Goal: Communication & Community: Ask a question

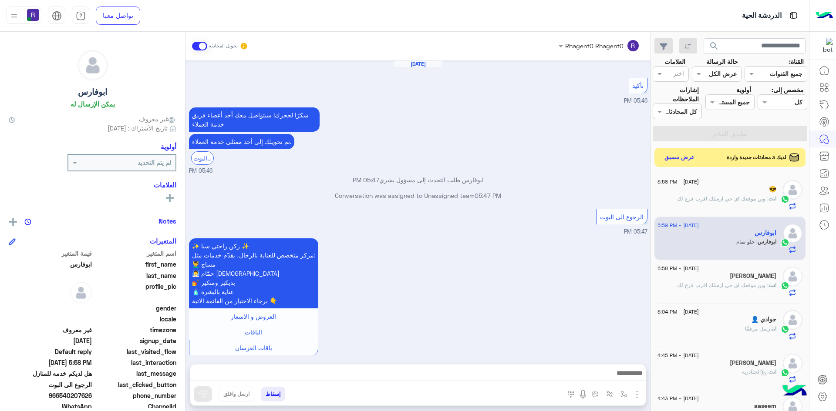
click at [685, 157] on button "عرض مسبق" at bounding box center [679, 158] width 37 height 13
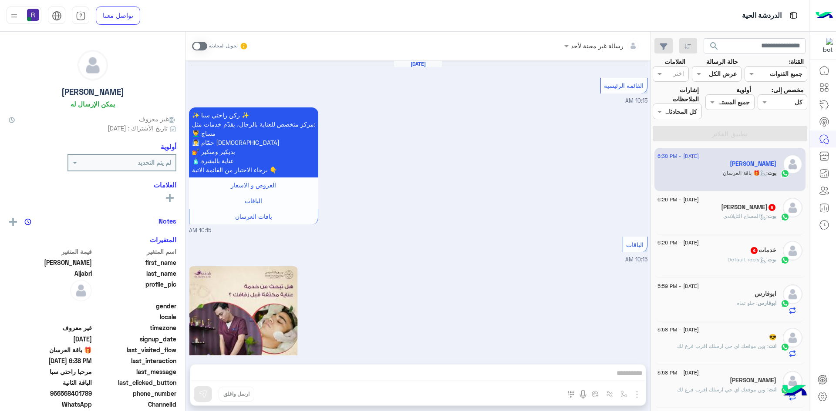
scroll to position [1605, 0]
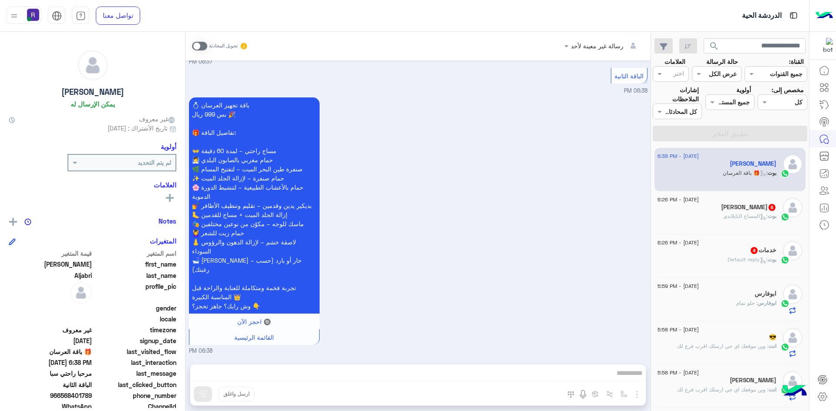
click at [772, 250] on h5 "خدمات 4" at bounding box center [763, 250] width 27 height 7
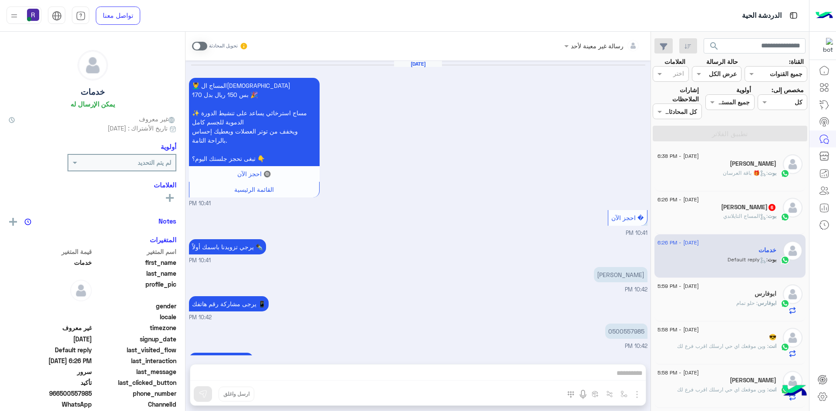
scroll to position [565, 0]
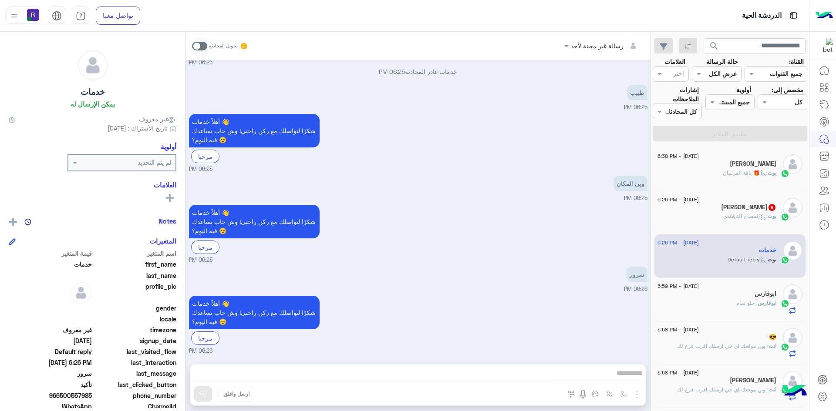
click at [202, 44] on span at bounding box center [199, 46] width 15 height 9
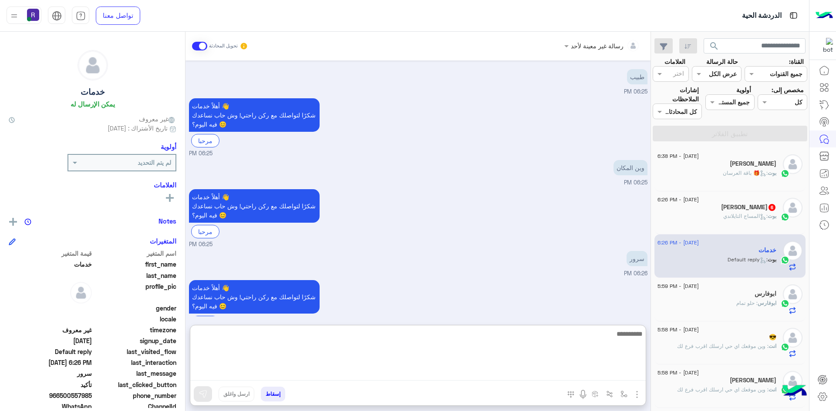
paste textarea "**********"
type textarea "**********"
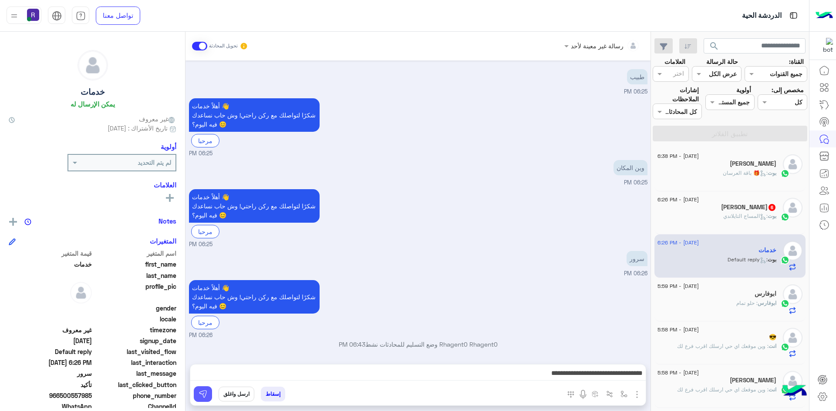
click at [208, 395] on button at bounding box center [203, 395] width 18 height 16
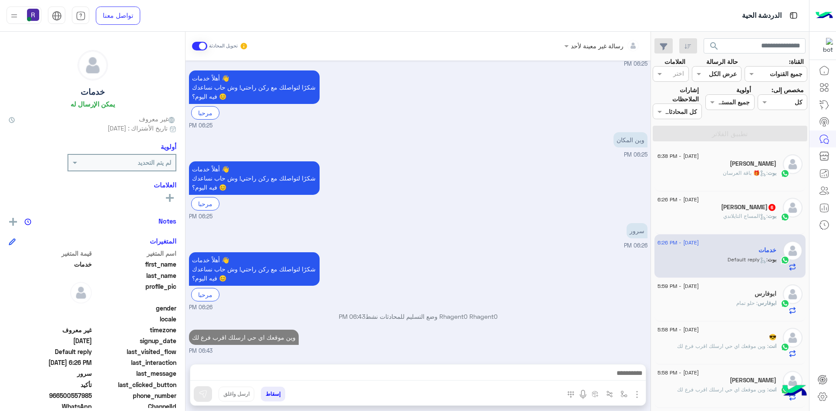
click at [741, 214] on span ": المساج التايلاندي" at bounding box center [745, 216] width 44 height 7
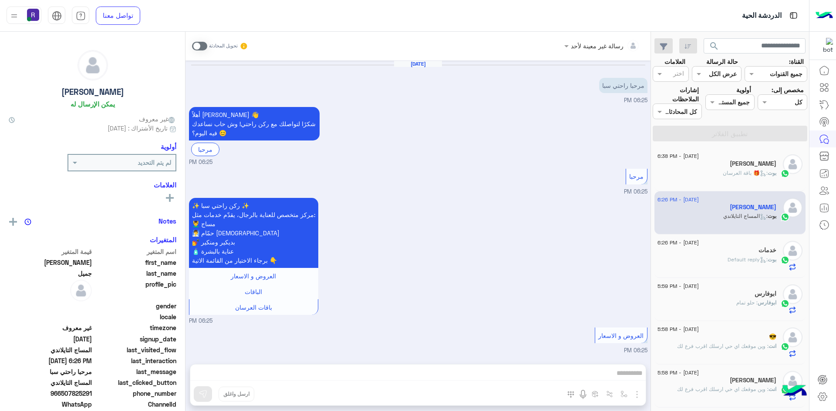
scroll to position [565, 0]
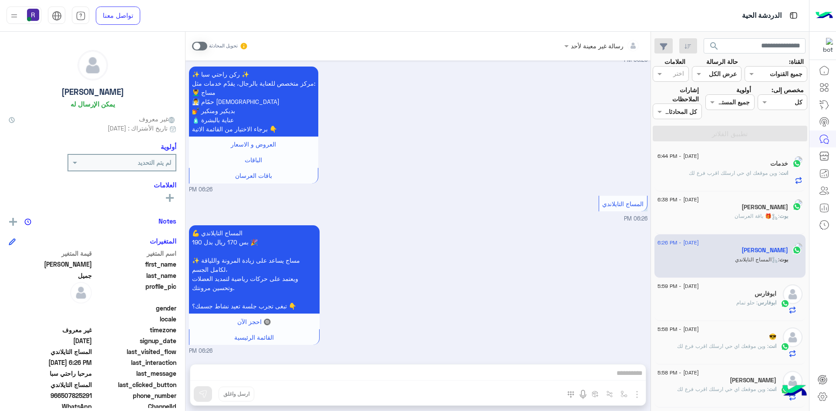
click at [202, 45] on span at bounding box center [199, 46] width 15 height 9
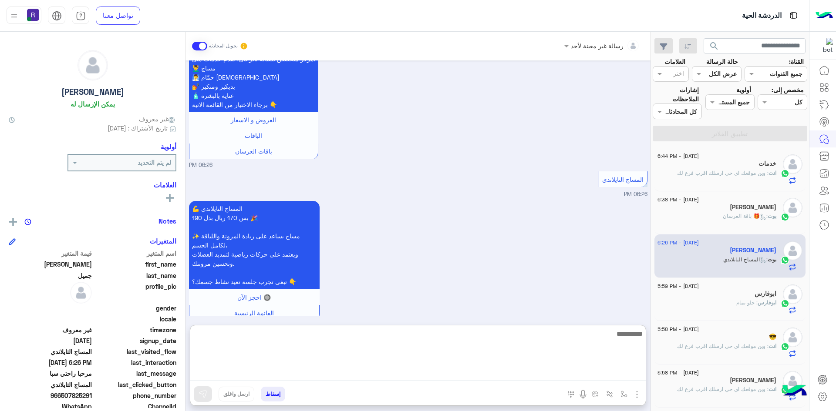
drag, startPoint x: 427, startPoint y: 375, endPoint x: 418, endPoint y: 371, distance: 9.4
paste textarea "**********"
type textarea "**********"
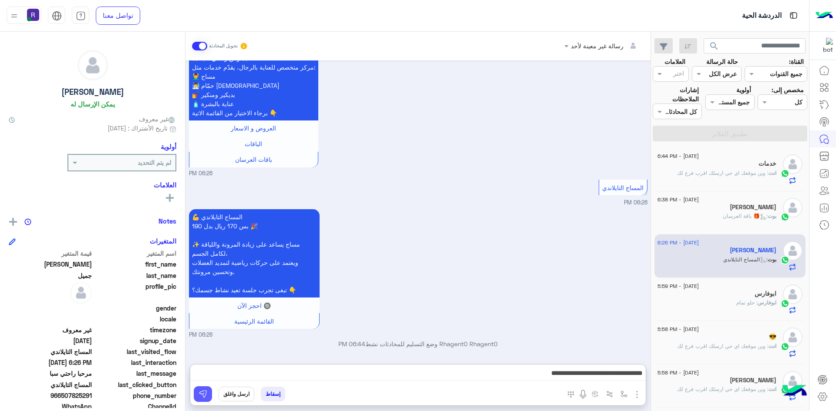
click at [202, 397] on img at bounding box center [203, 394] width 9 height 9
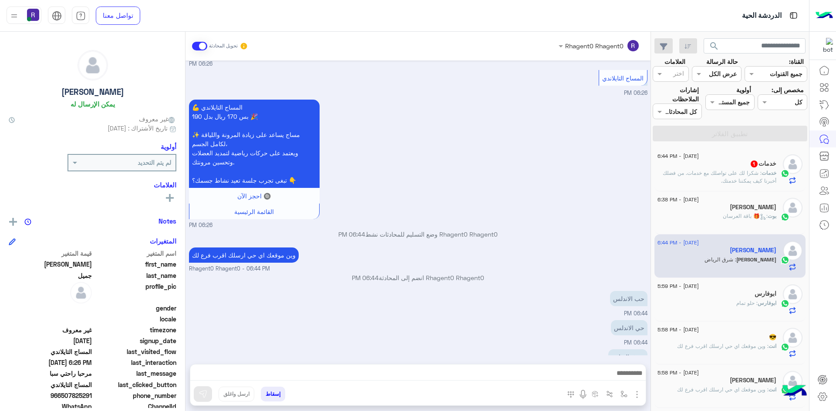
scroll to position [712, 0]
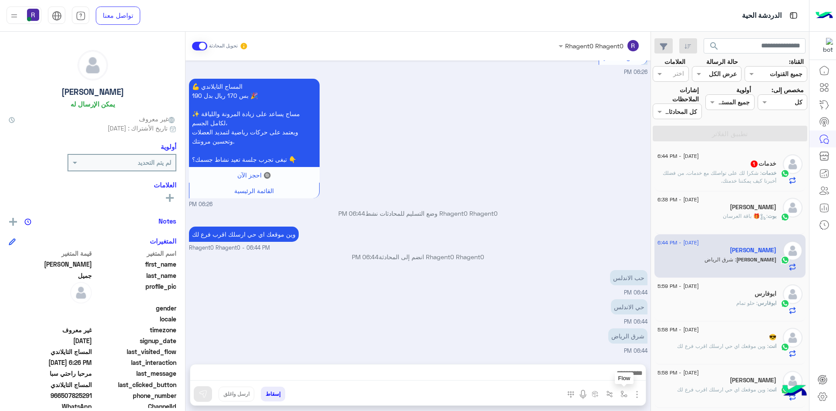
click at [621, 392] on img "button" at bounding box center [624, 394] width 7 height 7
click at [617, 371] on input "text" at bounding box center [597, 376] width 59 height 10
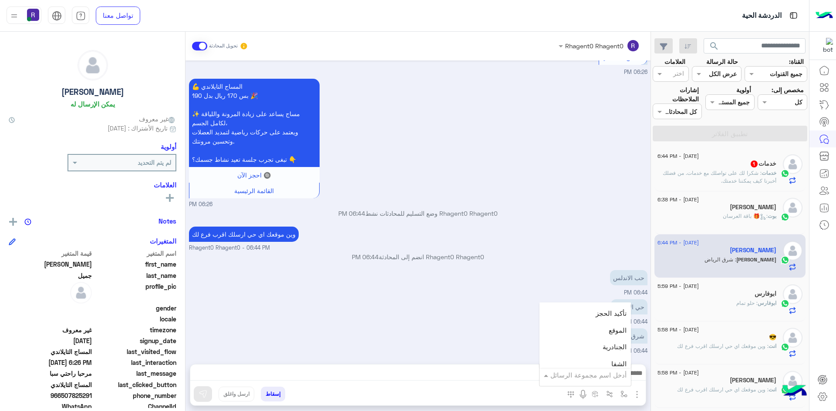
scroll to position [566, 0]
click at [605, 329] on span "الجنادرية" at bounding box center [615, 332] width 24 height 8
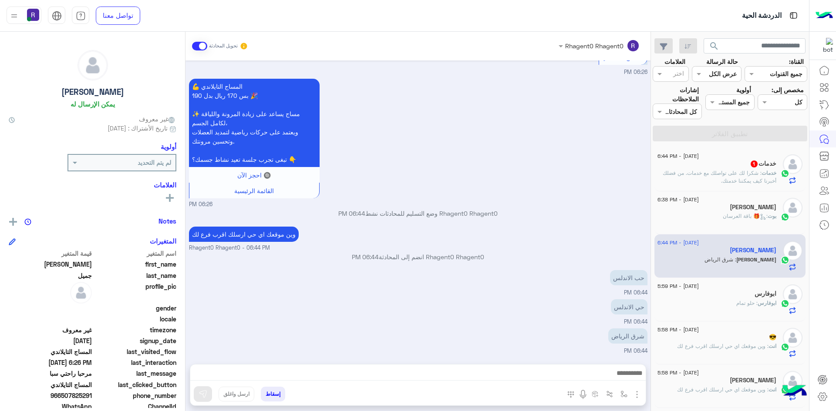
type textarea "*********"
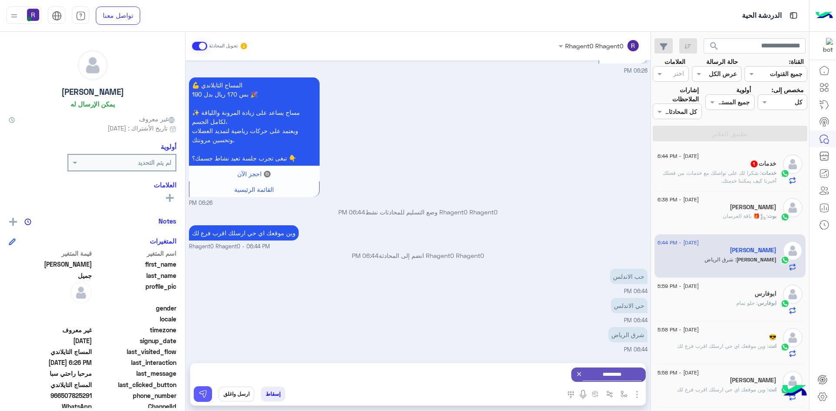
click at [206, 395] on img at bounding box center [203, 394] width 9 height 9
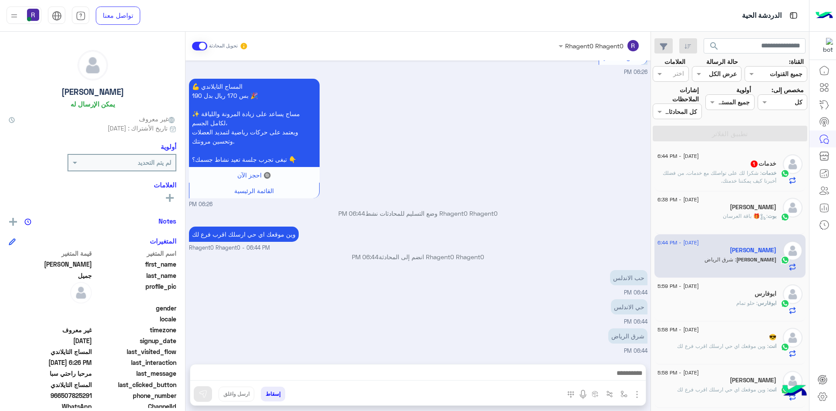
scroll to position [712, 0]
click at [733, 184] on span ": ‏شكرا لك على تواصلك مع خدمات. من فضلك أخبرنا كيف يمكننا خدمتك." at bounding box center [720, 177] width 114 height 14
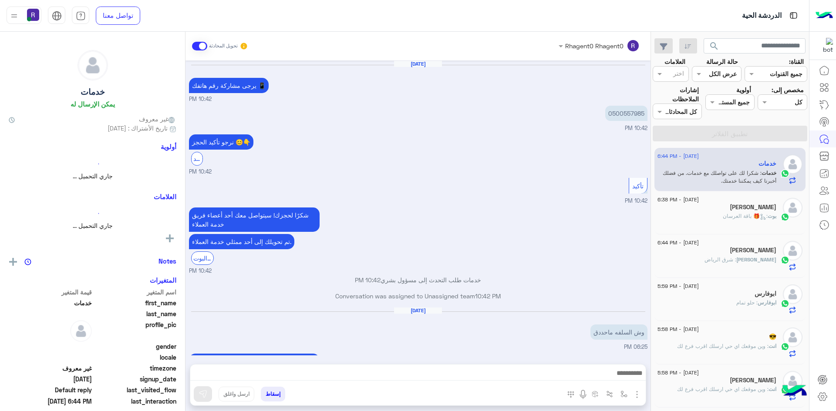
scroll to position [444, 0]
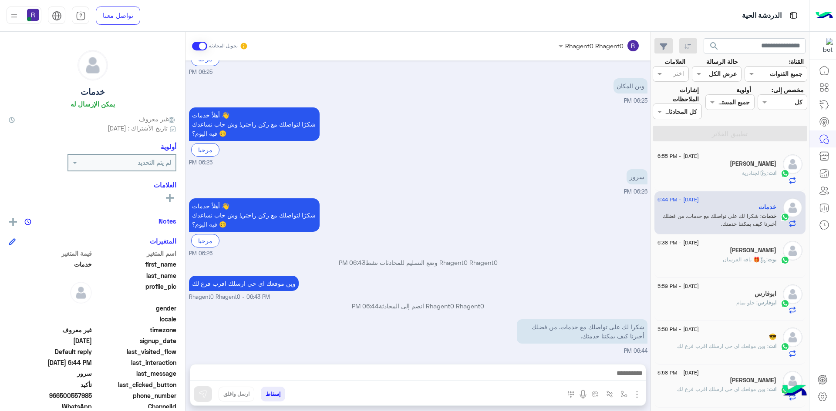
click at [736, 273] on div "11 August - 6:38 PM Salman Aljabri بوت : 🎁 باقة العرسان" at bounding box center [730, 257] width 152 height 44
click at [739, 251] on h5 "[PERSON_NAME]" at bounding box center [753, 250] width 47 height 7
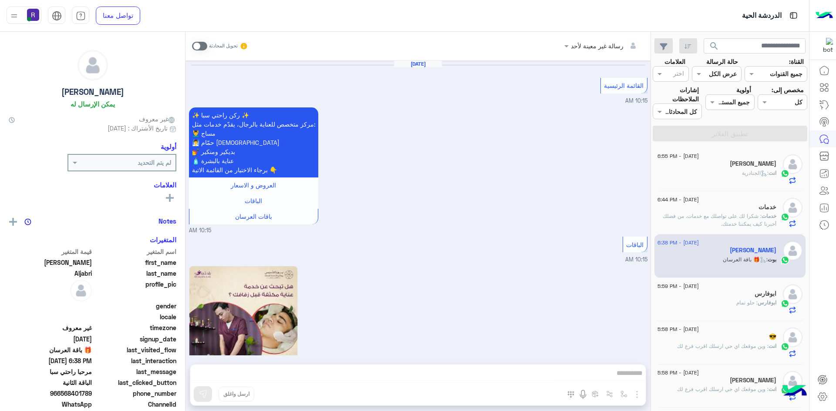
scroll to position [1605, 0]
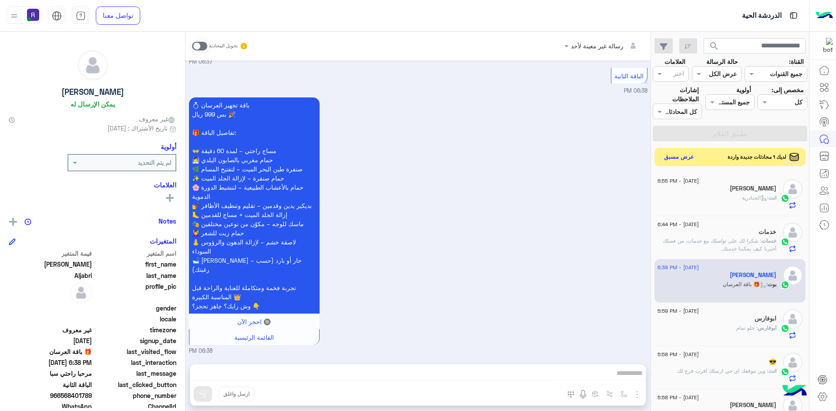
click at [682, 155] on button "عرض مسبق" at bounding box center [679, 158] width 37 height 12
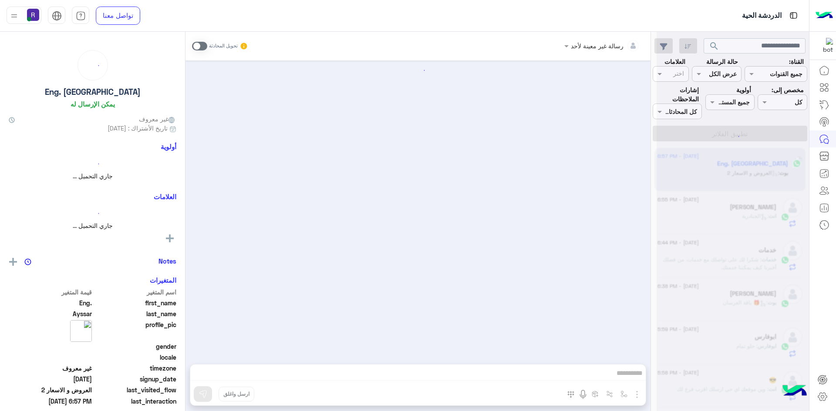
scroll to position [55, 0]
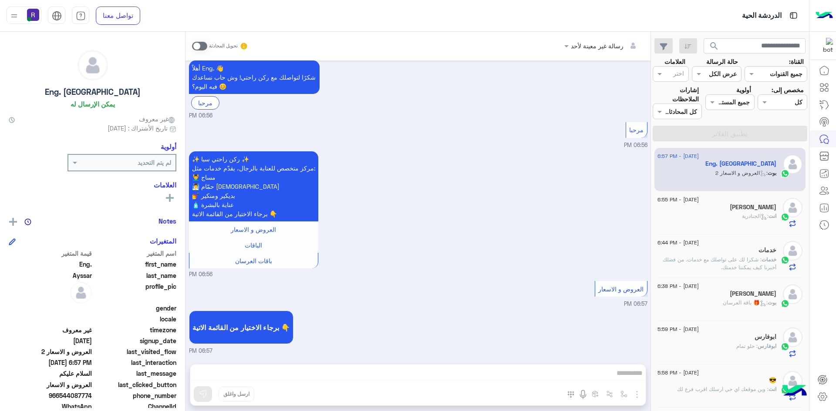
click at [205, 46] on span at bounding box center [199, 46] width 15 height 9
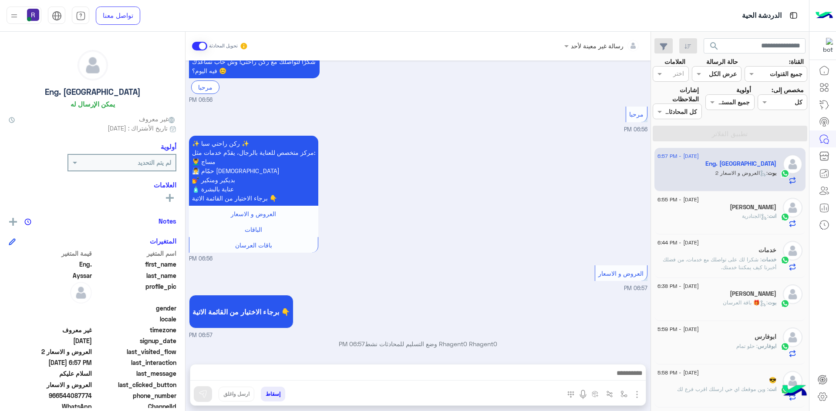
click at [639, 398] on img "button" at bounding box center [637, 395] width 10 height 10
click at [628, 378] on button "الصور" at bounding box center [623, 375] width 37 height 17
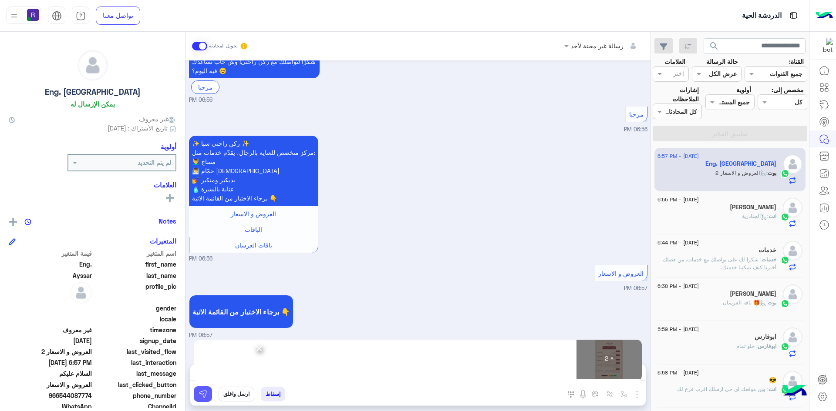
click at [206, 398] on img at bounding box center [203, 394] width 9 height 9
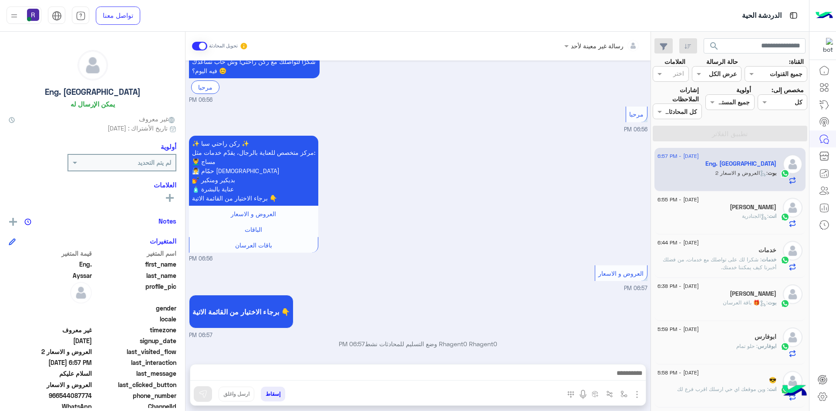
click at [705, 219] on div "انت : الجنادرية" at bounding box center [717, 219] width 119 height 15
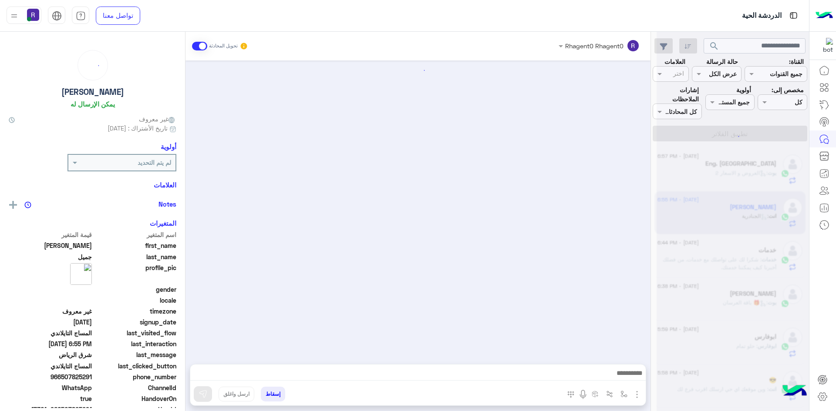
scroll to position [789, 0]
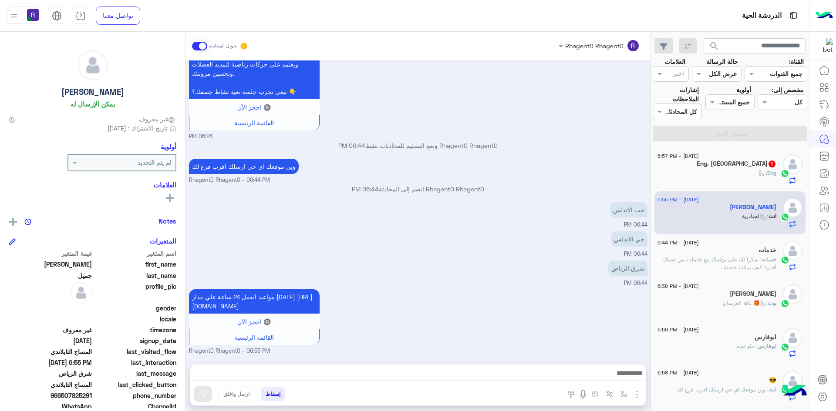
click at [701, 256] on span ": ‏شكرا لك على تواصلك مع خدمات. من فضلك أخبرنا كيف يمكننا خدمتك." at bounding box center [720, 263] width 114 height 14
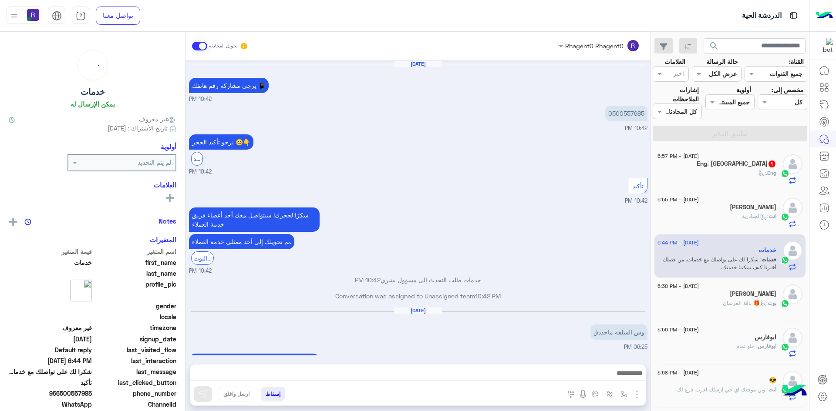
scroll to position [444, 0]
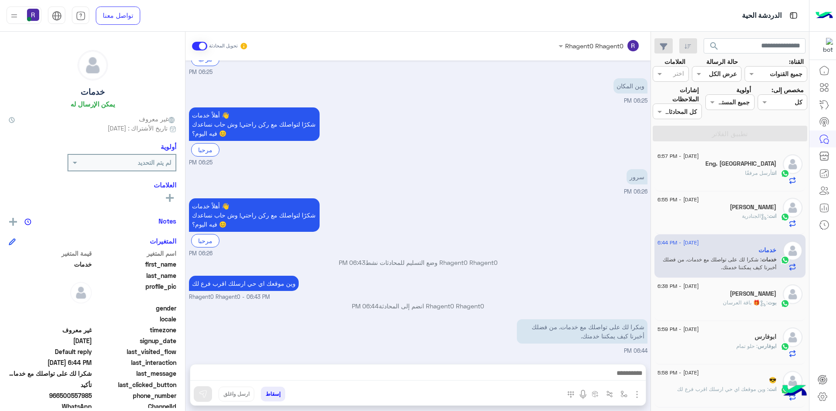
click at [730, 204] on div "[PERSON_NAME]" at bounding box center [717, 208] width 119 height 9
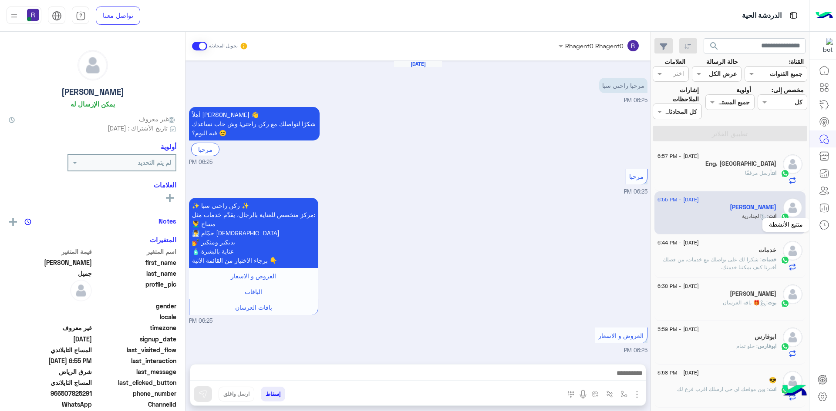
scroll to position [789, 0]
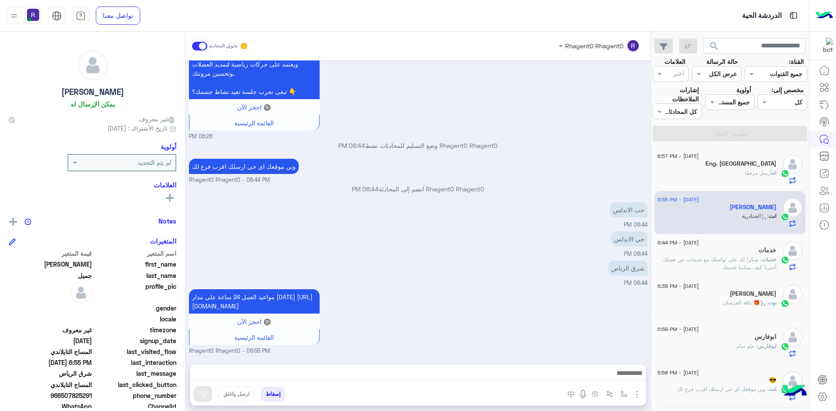
click at [694, 175] on div "انت أرسل مرفقًا" at bounding box center [717, 176] width 119 height 15
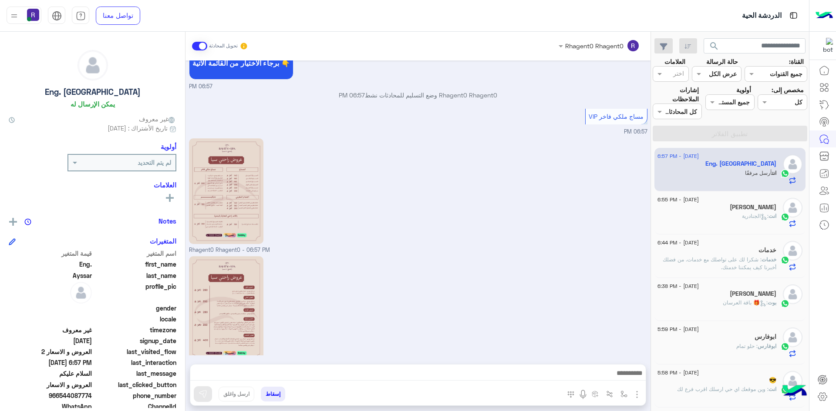
scroll to position [352, 0]
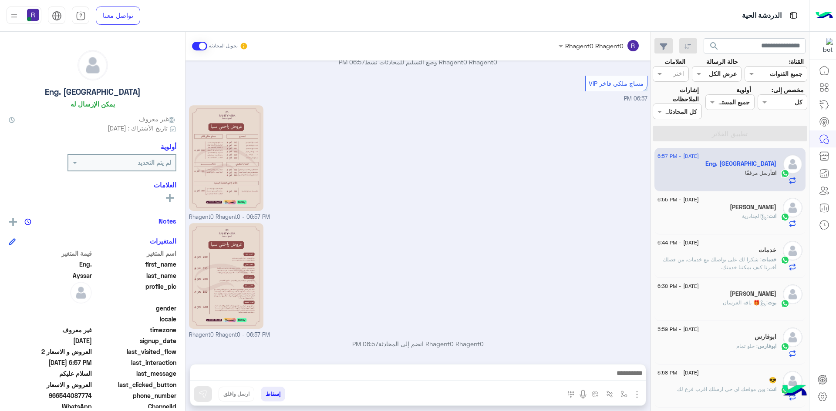
click at [762, 298] on div "[PERSON_NAME]" at bounding box center [717, 294] width 119 height 9
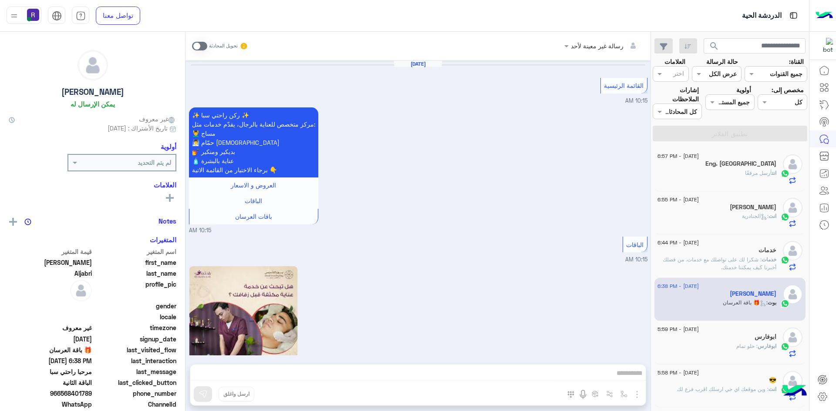
scroll to position [1605, 0]
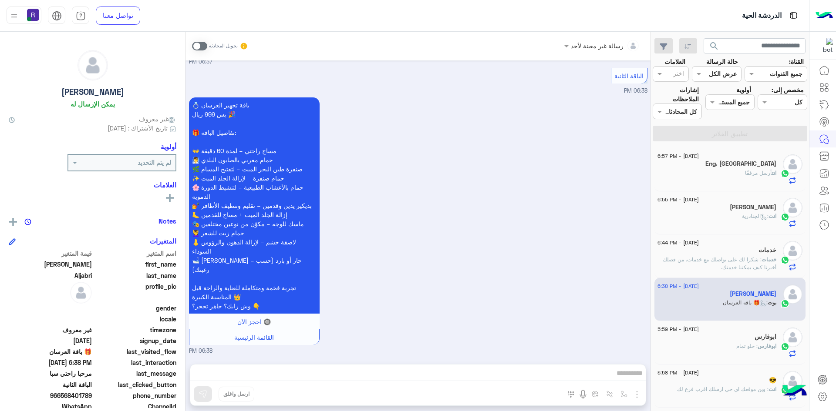
click at [766, 172] on span "أرسل مرفقًا" at bounding box center [758, 173] width 27 height 7
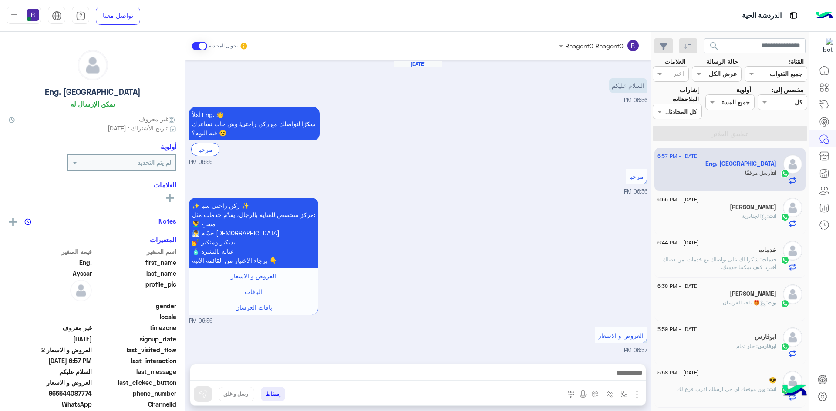
scroll to position [353, 0]
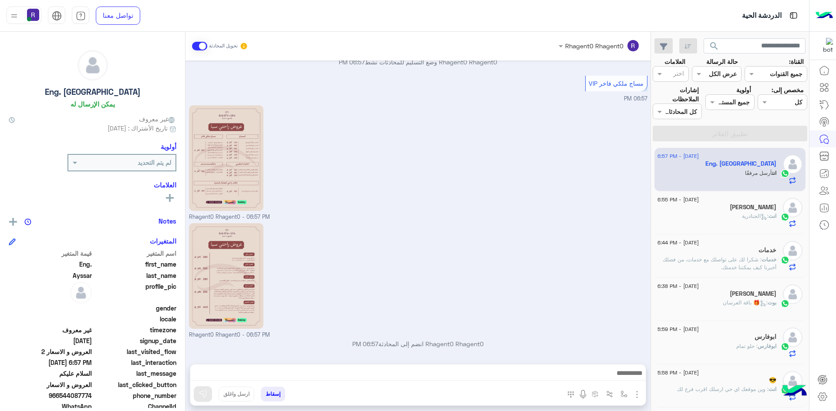
click at [723, 206] on div "[PERSON_NAME]" at bounding box center [717, 208] width 119 height 9
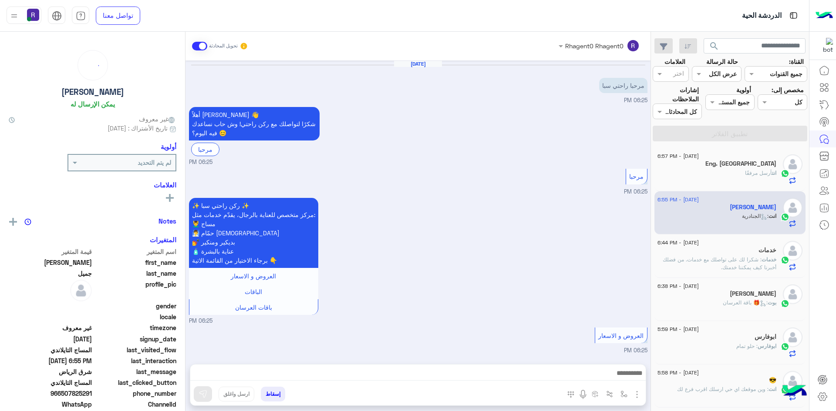
scroll to position [789, 0]
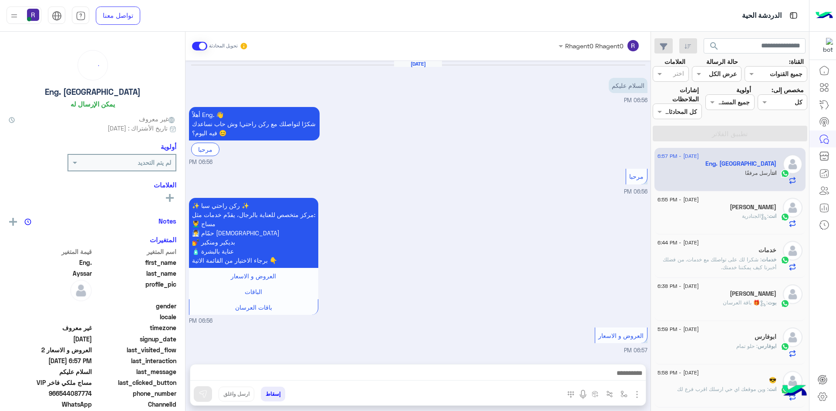
scroll to position [353, 0]
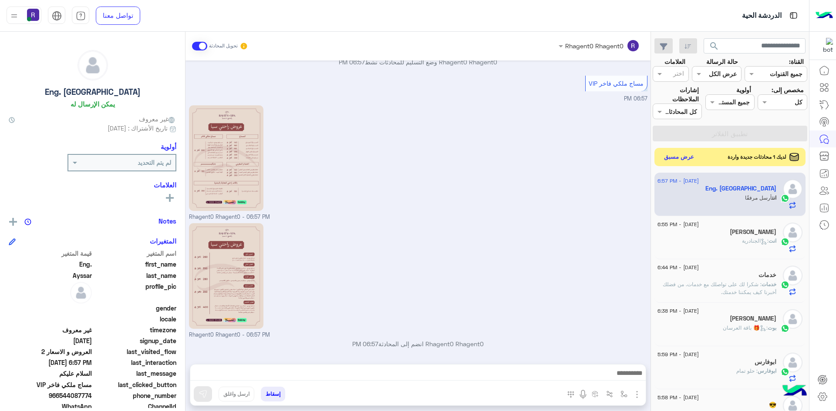
click at [681, 159] on button "عرض مسبق" at bounding box center [679, 158] width 37 height 12
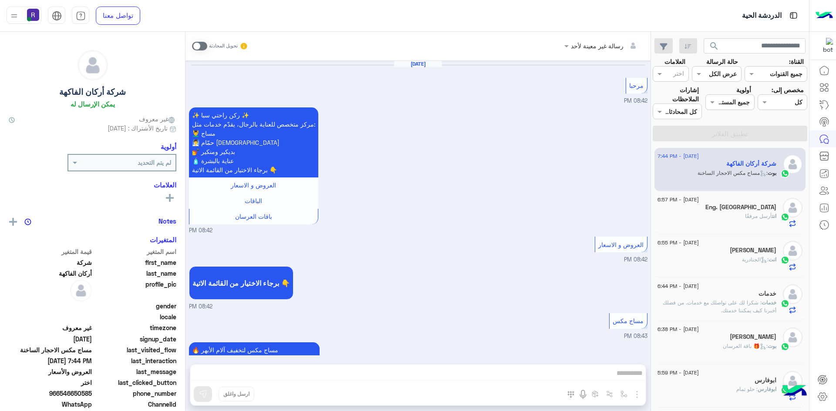
scroll to position [1255, 0]
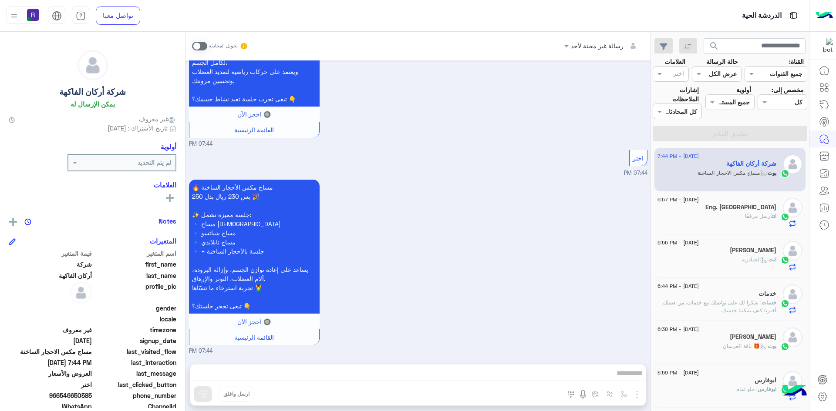
click at [753, 216] on span "أرسل مرفقًا" at bounding box center [758, 216] width 27 height 7
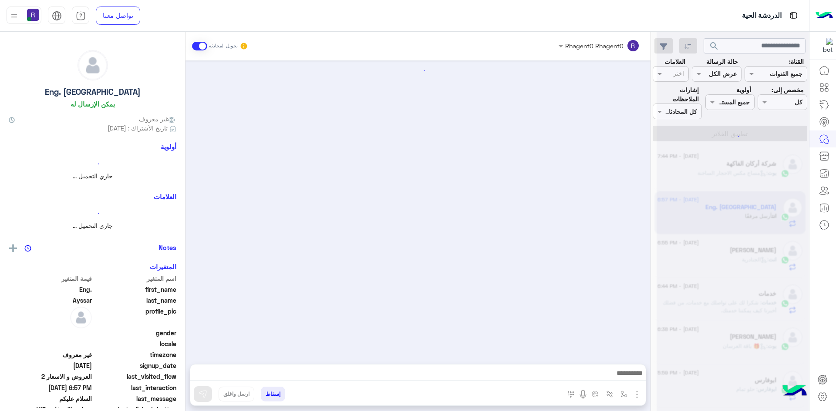
scroll to position [353, 0]
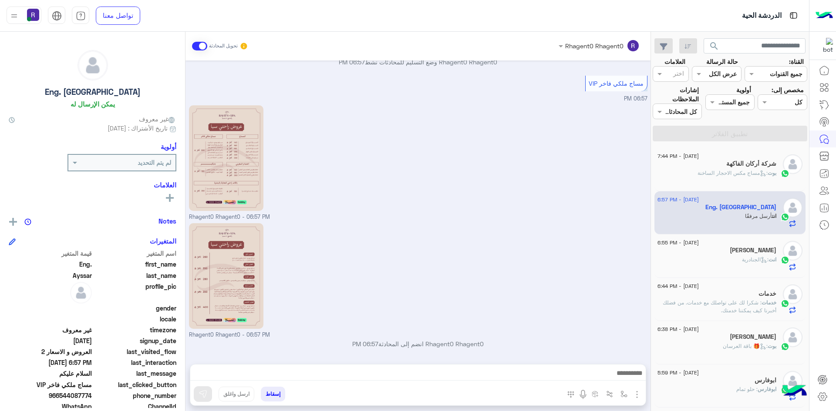
click at [742, 171] on span ": مساج مكس الاحجار الساخنة" at bounding box center [733, 173] width 70 height 7
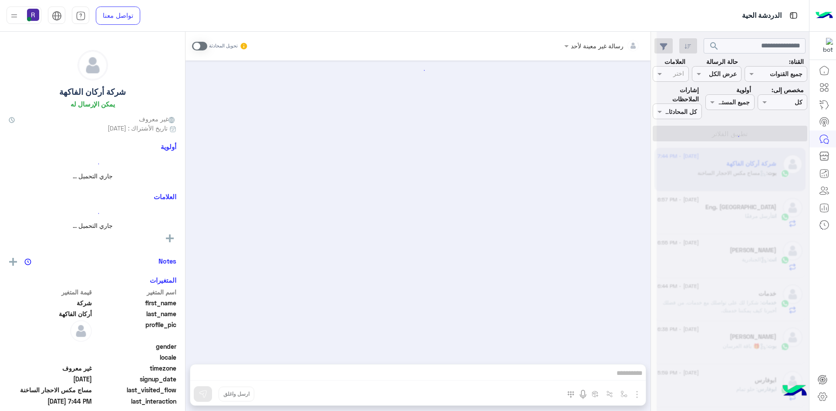
scroll to position [1255, 0]
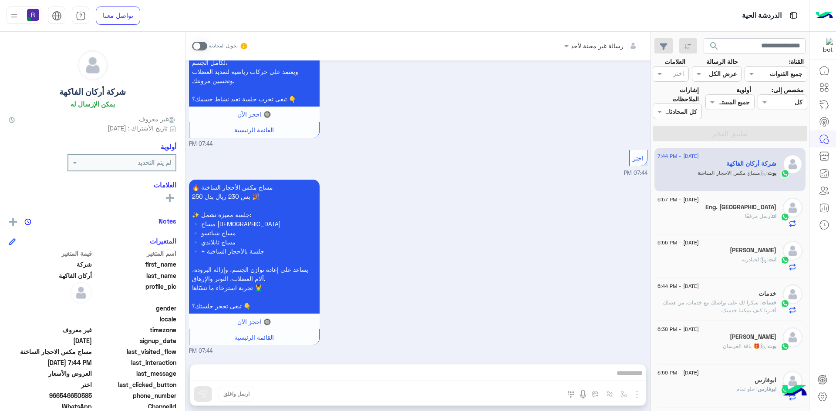
click at [709, 226] on div "انت أرسل مرفقًا" at bounding box center [717, 219] width 119 height 15
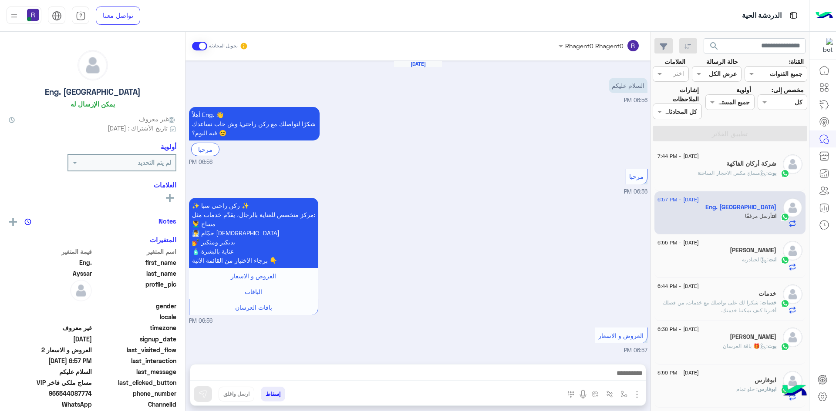
scroll to position [353, 0]
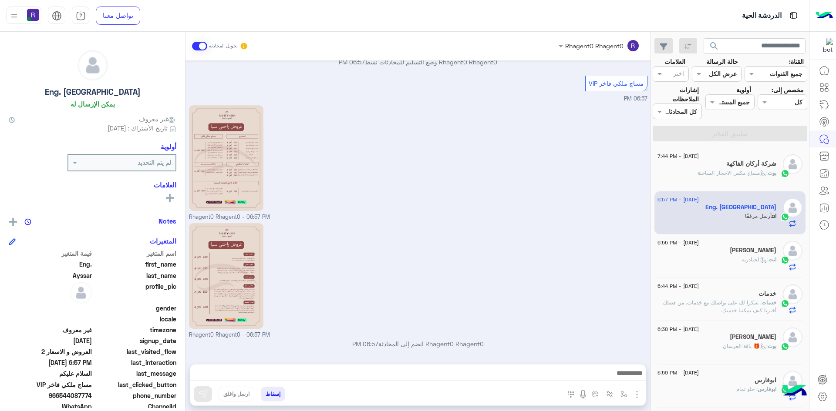
click at [720, 255] on div "[PERSON_NAME]" at bounding box center [717, 251] width 119 height 9
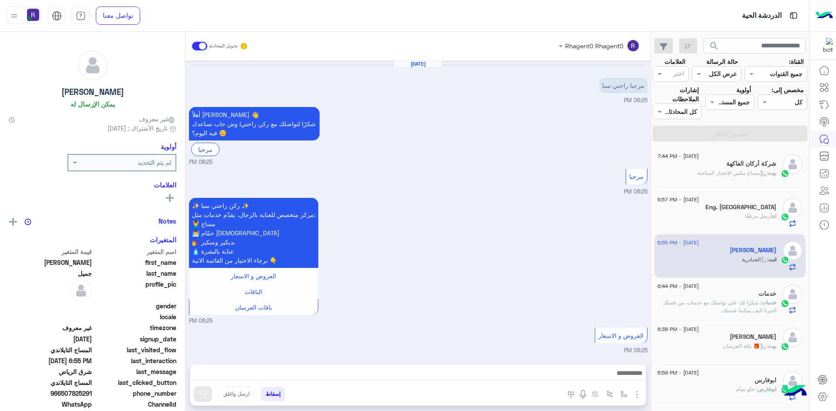
scroll to position [789, 0]
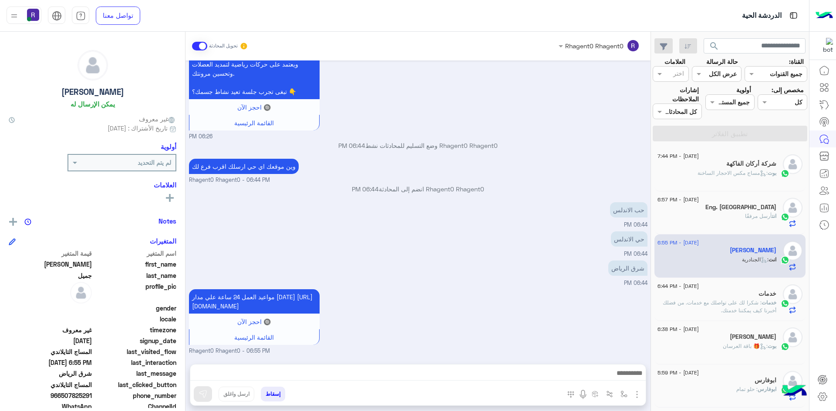
click at [757, 302] on span ": ‏شكرا لك على تواصلك مع خدمات. من فضلك أخبرنا كيف يمكننا خدمتك." at bounding box center [720, 307] width 114 height 14
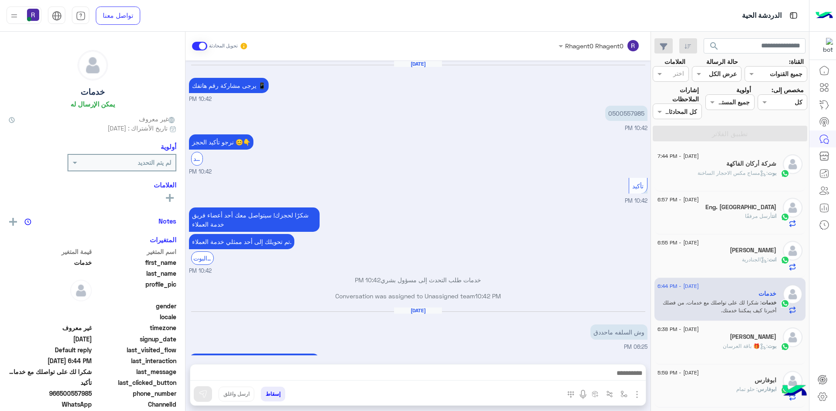
scroll to position [444, 0]
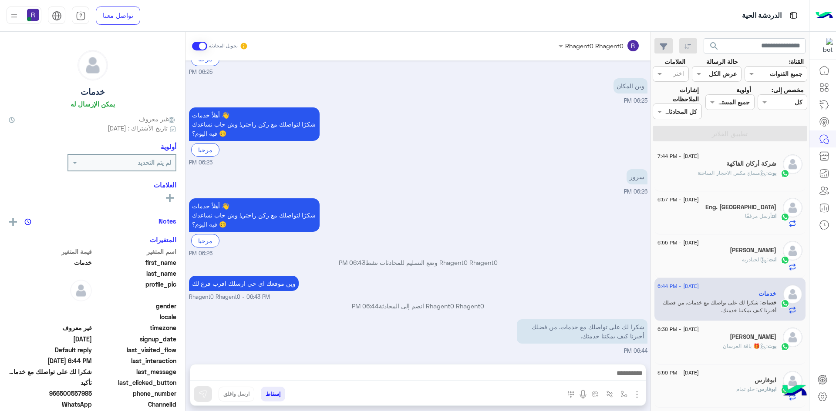
click at [739, 168] on div "شركة أركان الفاكهة" at bounding box center [717, 164] width 119 height 9
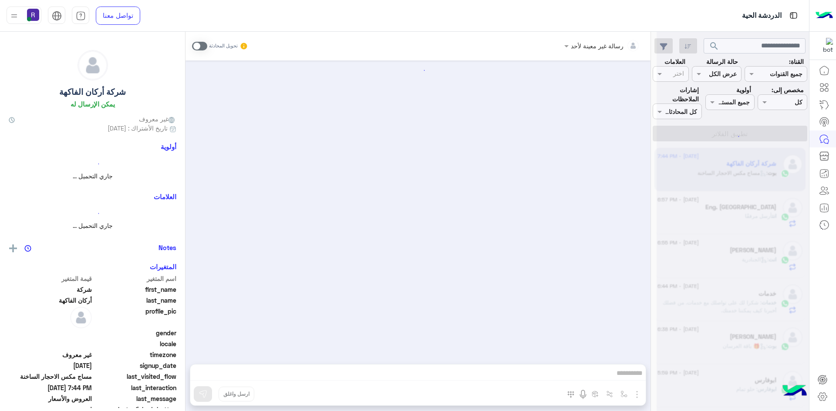
scroll to position [1255, 0]
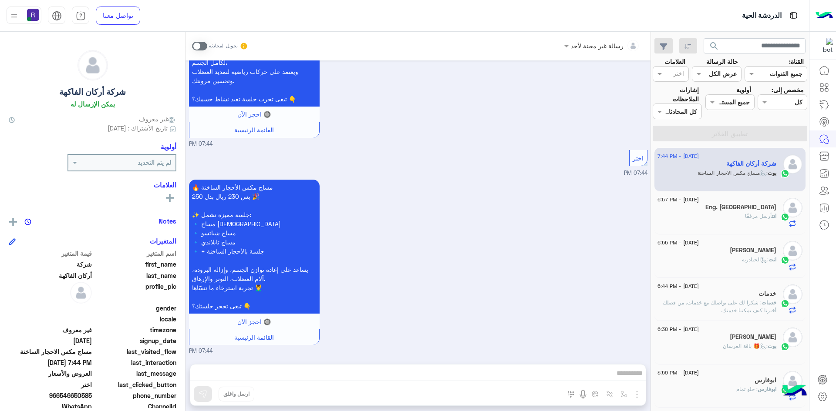
click at [772, 216] on span "انت" at bounding box center [774, 216] width 4 height 7
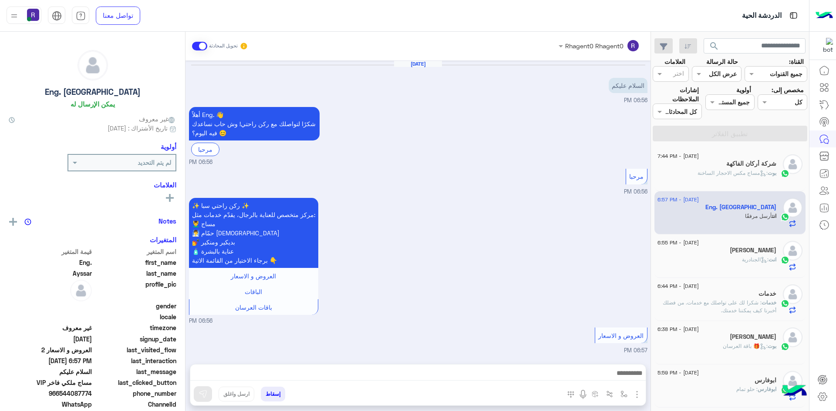
scroll to position [353, 0]
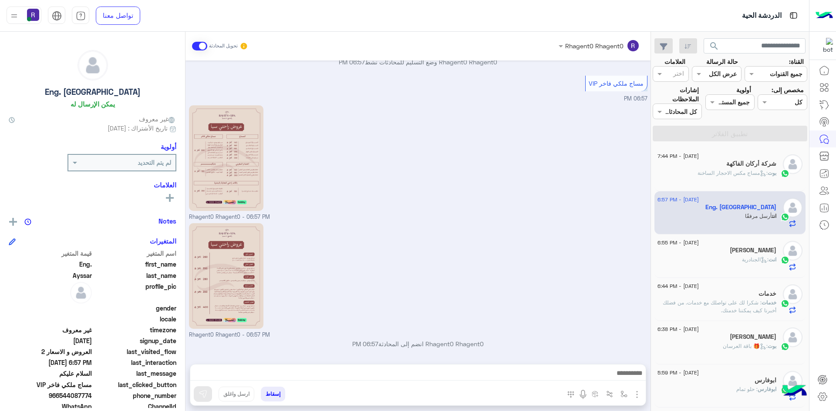
click at [745, 255] on div "[PERSON_NAME]" at bounding box center [717, 251] width 119 height 9
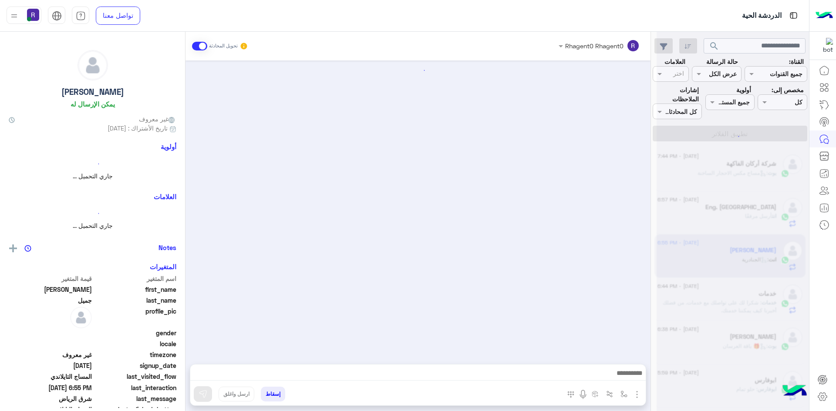
scroll to position [789, 0]
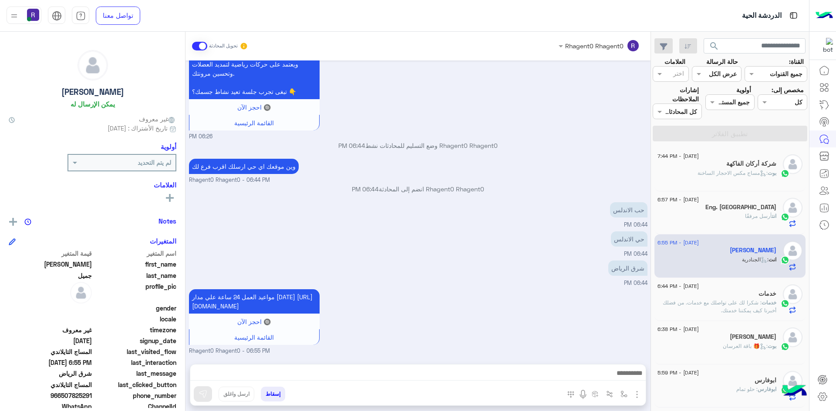
click at [744, 167] on h5 "شركة أركان الفاكهة" at bounding box center [751, 163] width 50 height 7
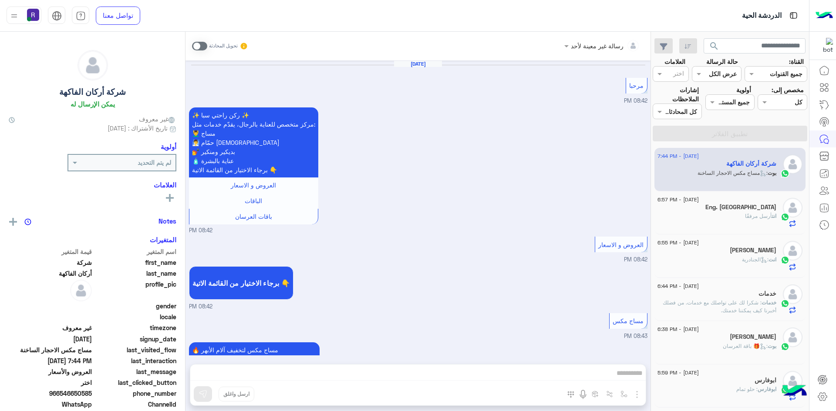
scroll to position [1255, 0]
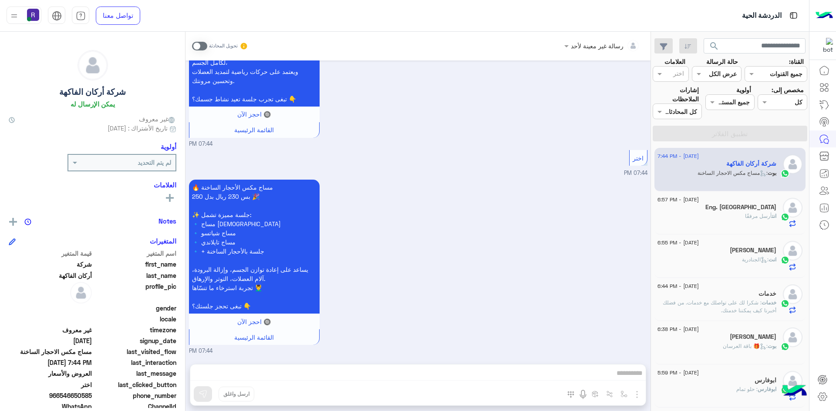
click at [205, 45] on span at bounding box center [199, 46] width 15 height 9
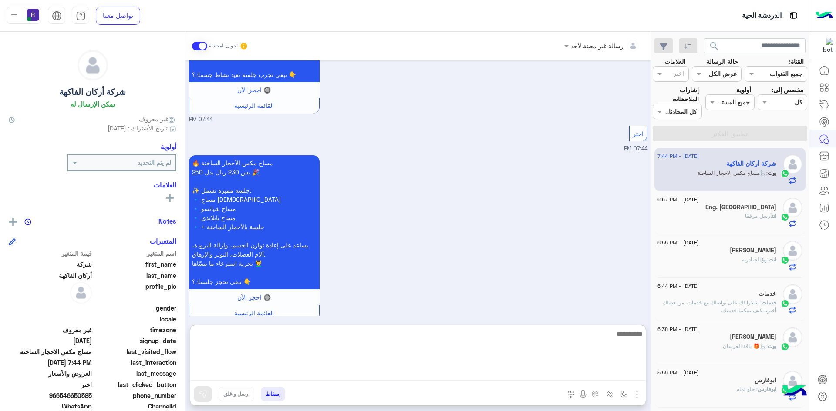
paste textarea "**********"
type textarea "**********"
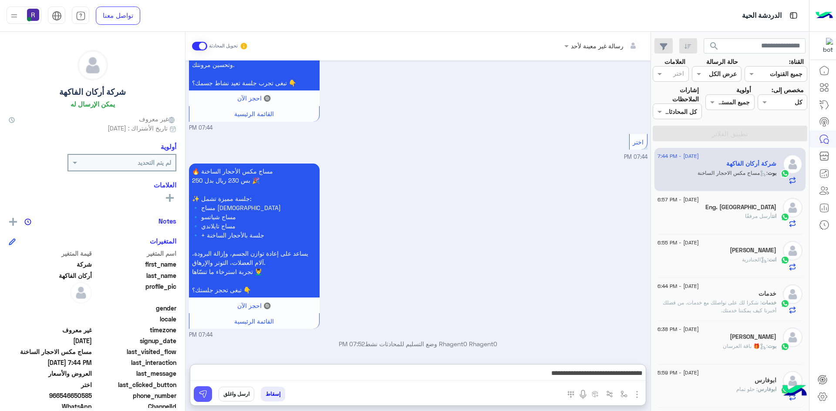
click at [205, 393] on img at bounding box center [203, 394] width 9 height 9
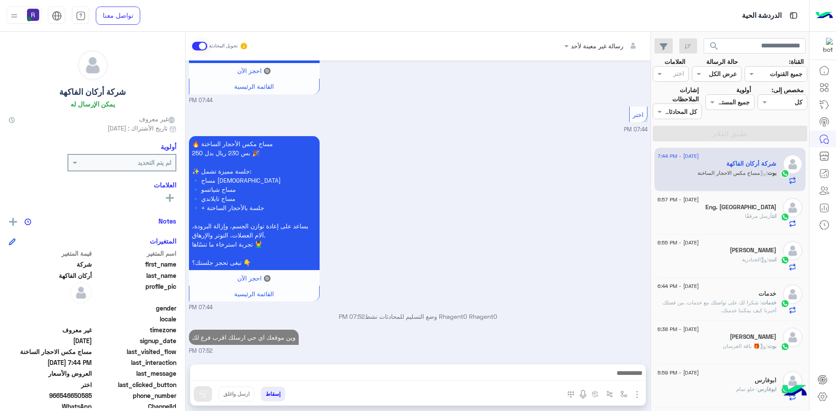
scroll to position [1298, 0]
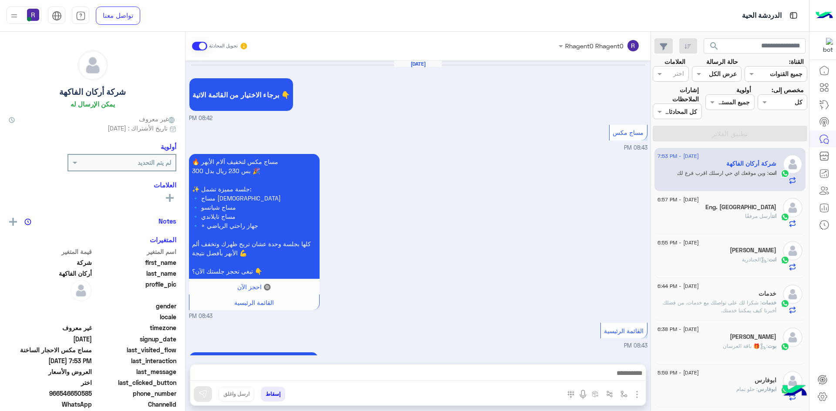
scroll to position [1126, 0]
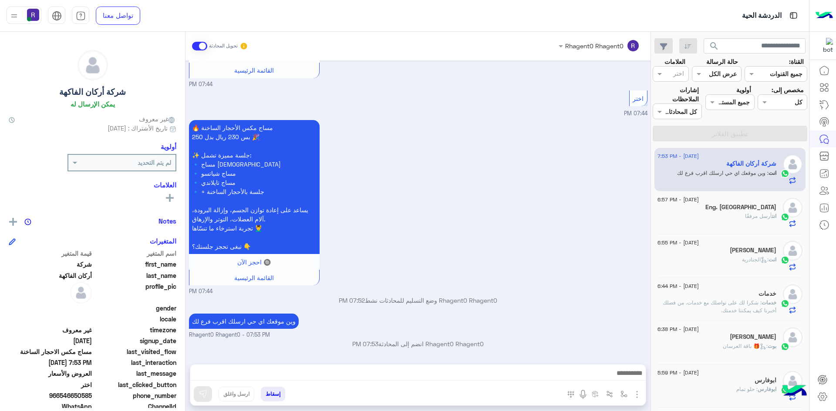
click at [729, 213] on div "انت أرسل مرفقًا" at bounding box center [717, 219] width 119 height 15
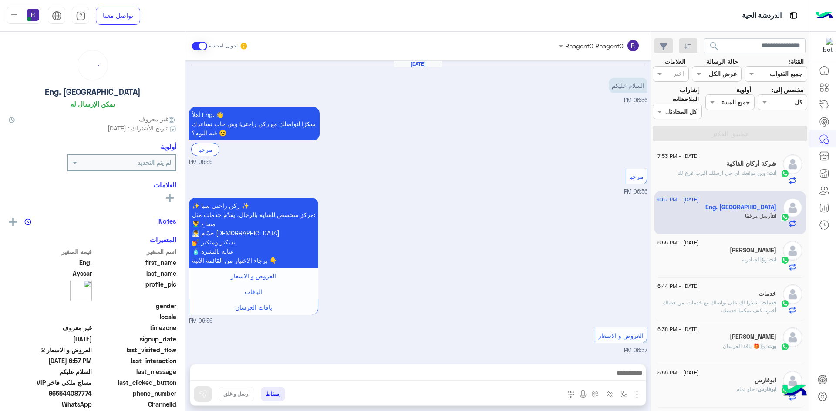
scroll to position [353, 0]
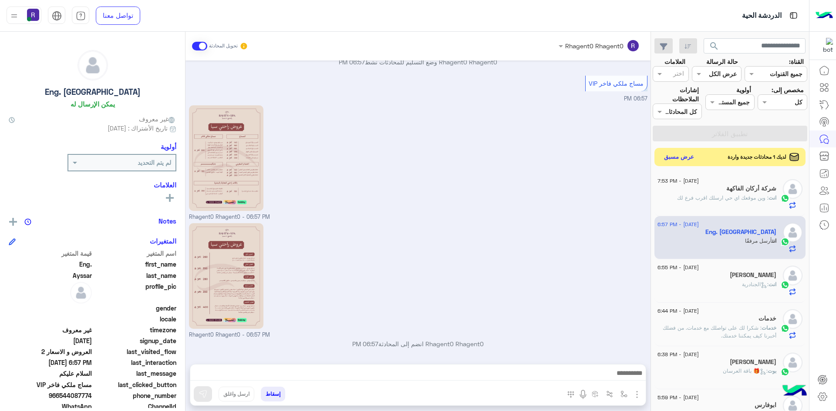
click at [688, 158] on button "عرض مسبق" at bounding box center [679, 158] width 37 height 12
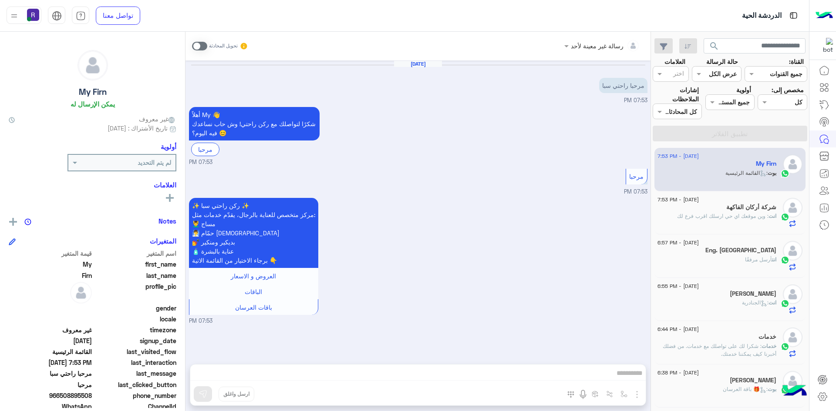
click at [205, 44] on span at bounding box center [199, 46] width 15 height 9
click at [635, 397] on img "button" at bounding box center [637, 395] width 10 height 10
click at [628, 381] on button "الصور" at bounding box center [623, 375] width 37 height 17
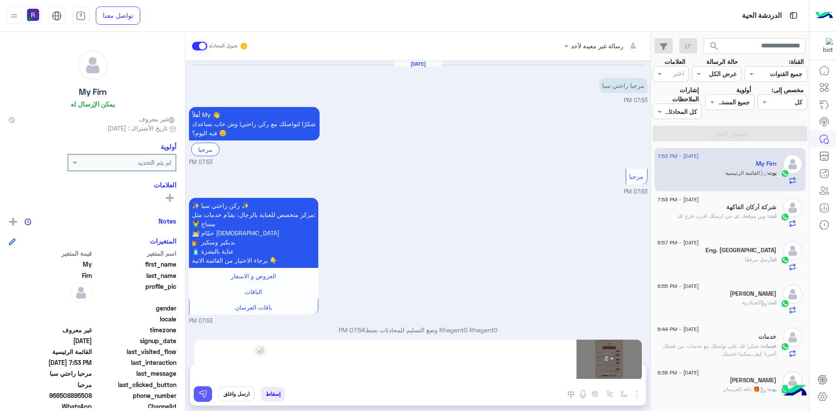
click at [199, 397] on img at bounding box center [203, 394] width 9 height 9
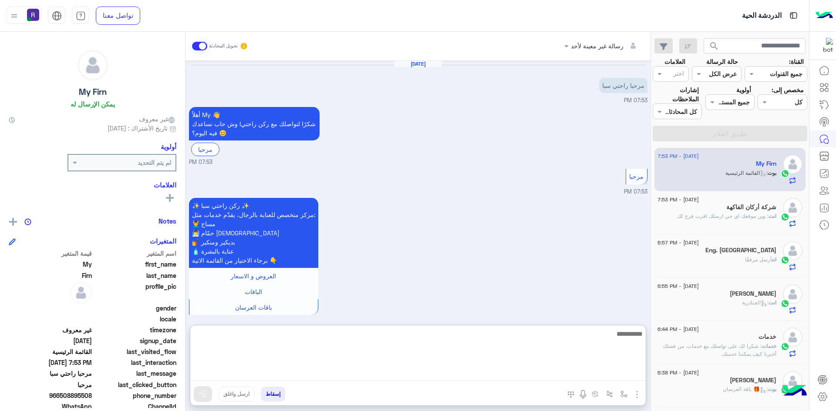
paste textarea "**********"
type textarea "**********"
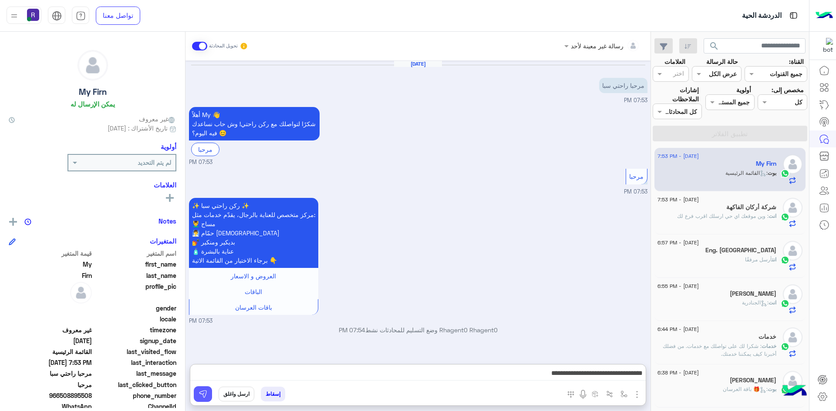
click at [208, 395] on button at bounding box center [203, 395] width 18 height 16
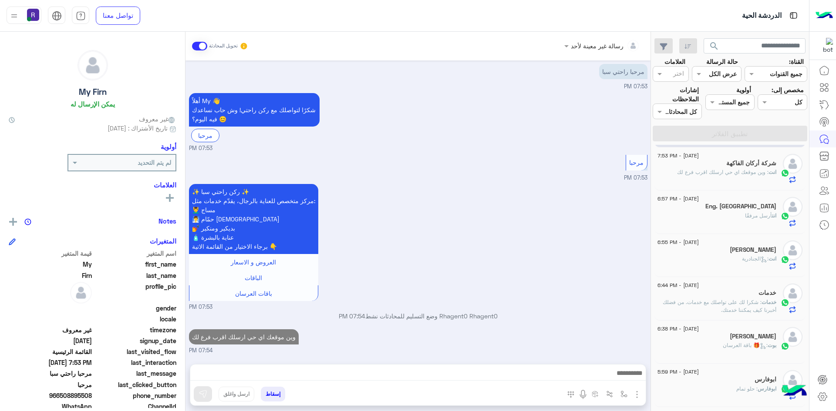
scroll to position [87, 0]
click at [732, 170] on div "انت أرسل مرفقًا" at bounding box center [717, 176] width 119 height 15
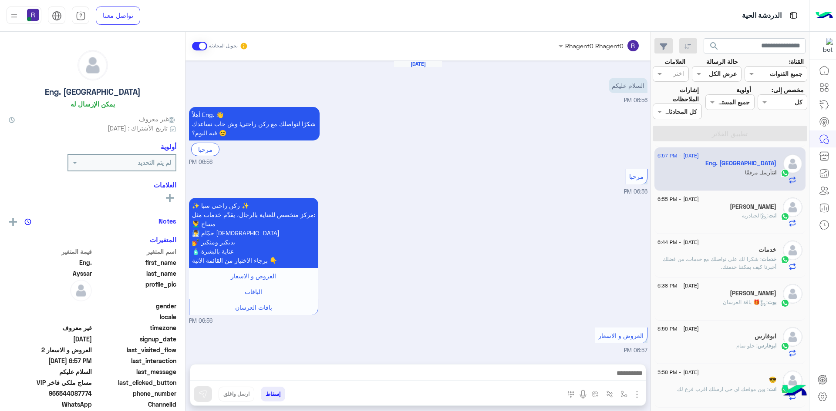
scroll to position [353, 0]
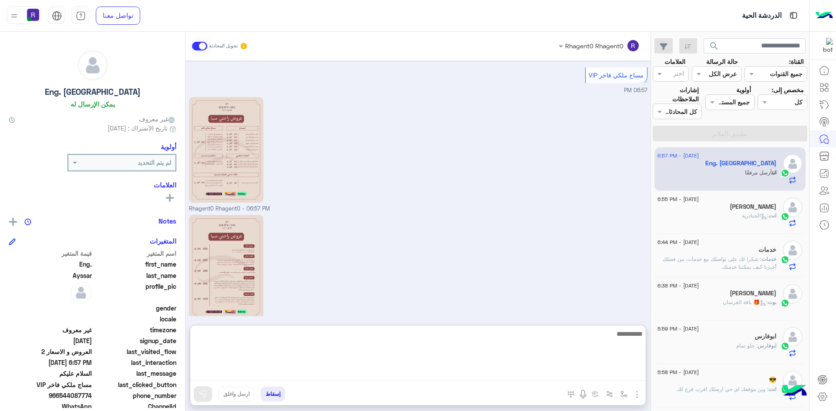
paste textarea "**********"
type textarea "**********"
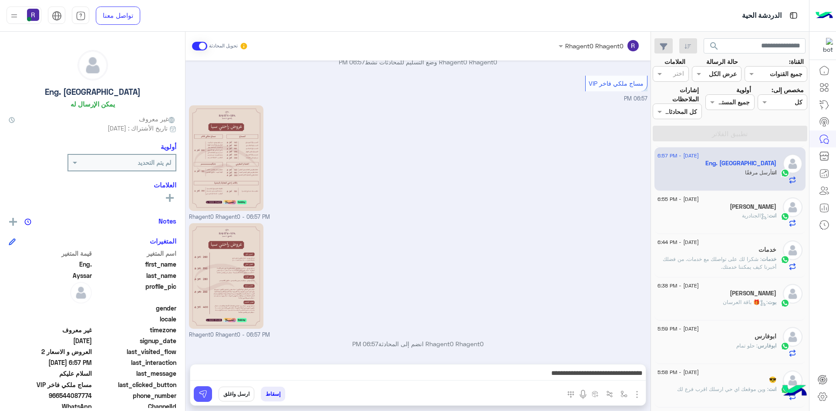
click at [207, 389] on button at bounding box center [203, 395] width 18 height 16
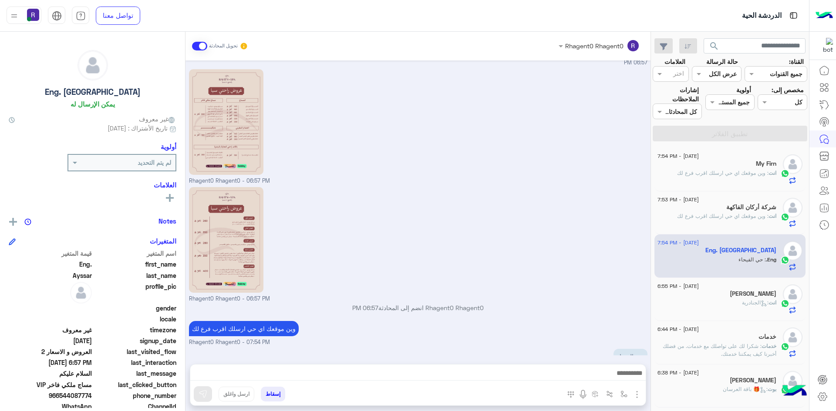
scroll to position [409, 0]
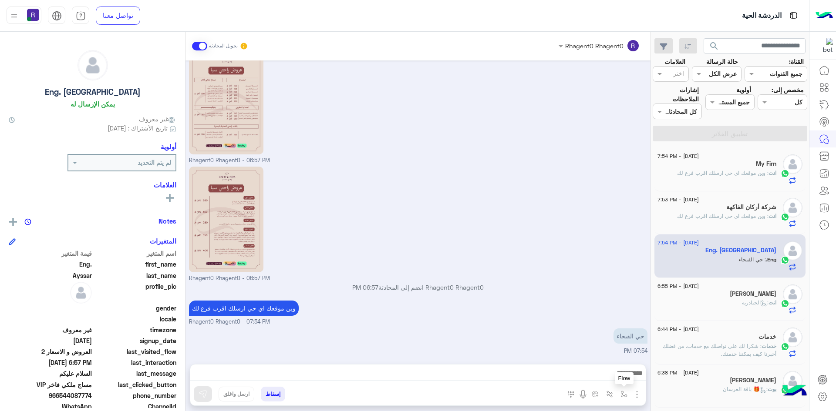
click at [624, 398] on button "button" at bounding box center [624, 394] width 14 height 14
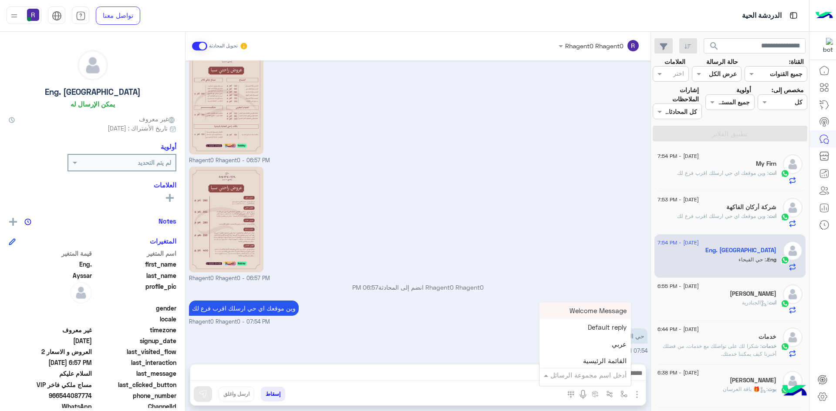
click at [601, 381] on div "أدخل اسم مجموعة الرسائل" at bounding box center [585, 376] width 91 height 16
click at [596, 336] on div "الجنادرية" at bounding box center [585, 332] width 91 height 17
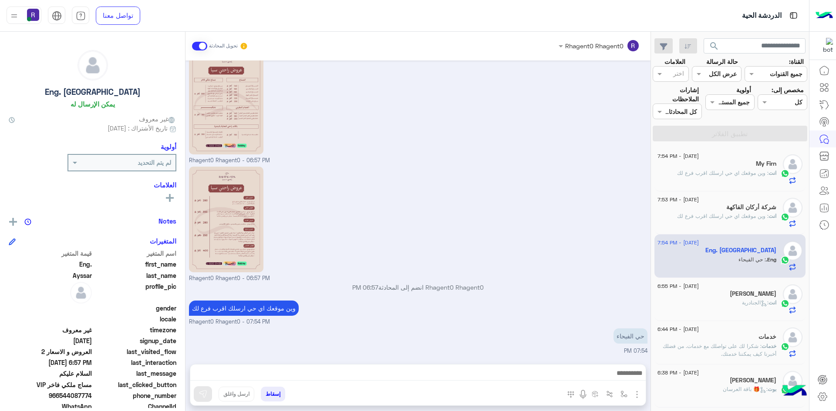
type textarea "*********"
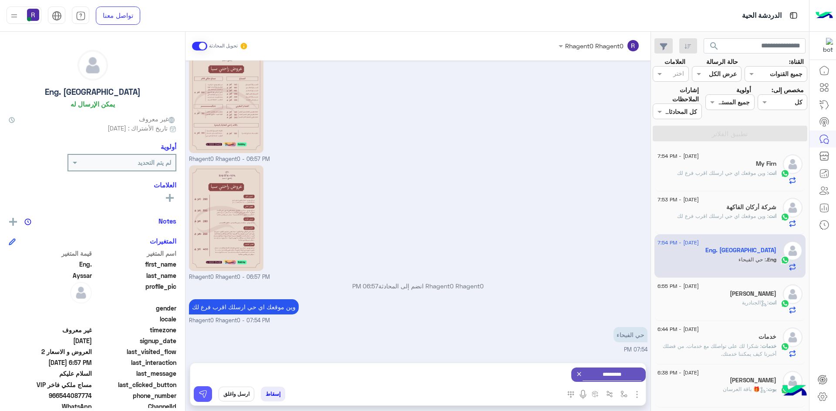
click at [200, 395] on img at bounding box center [203, 394] width 9 height 9
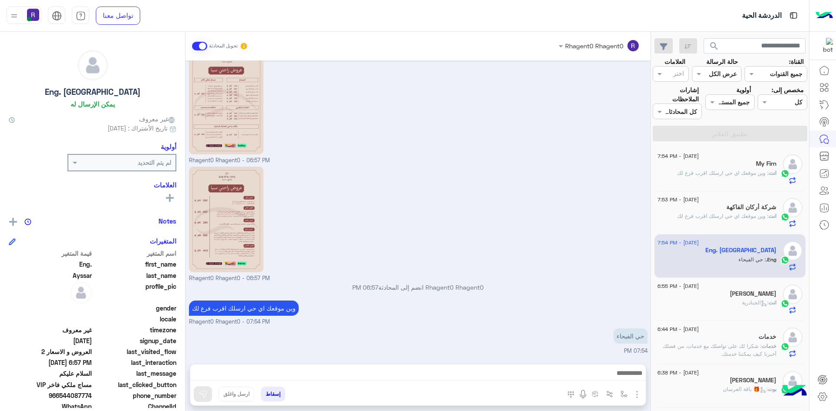
scroll to position [409, 0]
click at [626, 396] on img "button" at bounding box center [624, 394] width 7 height 7
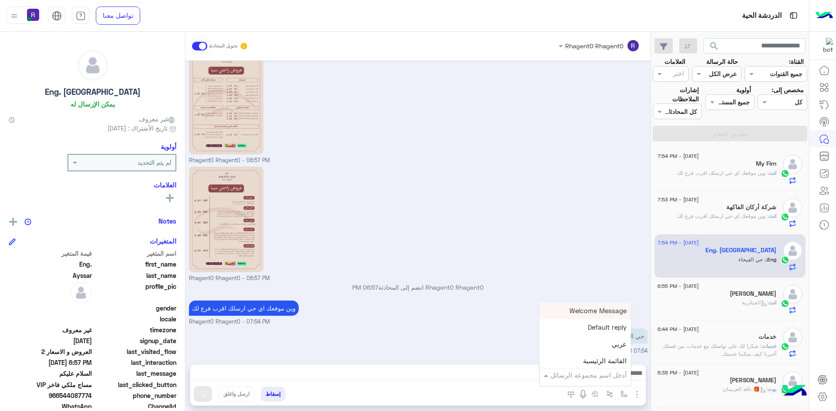
click at [614, 379] on input "text" at bounding box center [597, 376] width 59 height 10
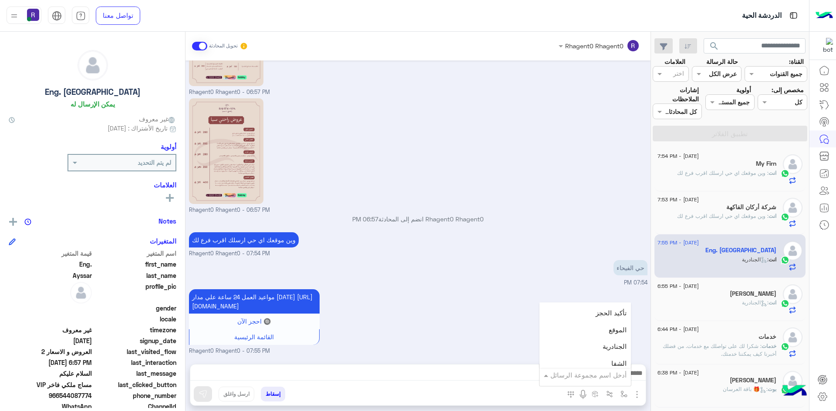
scroll to position [566, 0]
click at [609, 364] on div "لبن" at bounding box center [585, 365] width 91 height 17
type textarea "***"
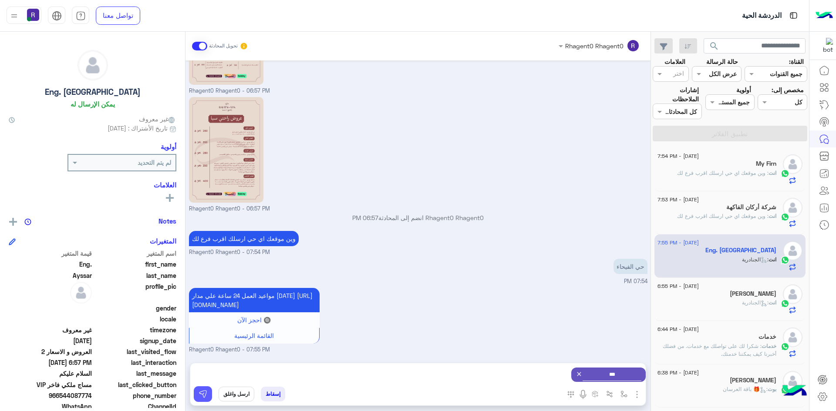
click at [202, 398] on img at bounding box center [203, 394] width 9 height 9
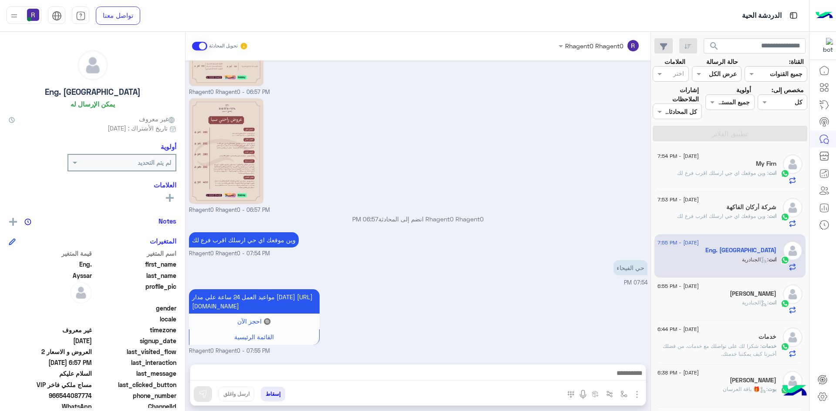
scroll to position [487, 0]
click at [755, 300] on span ": الجنادرية" at bounding box center [755, 303] width 27 height 7
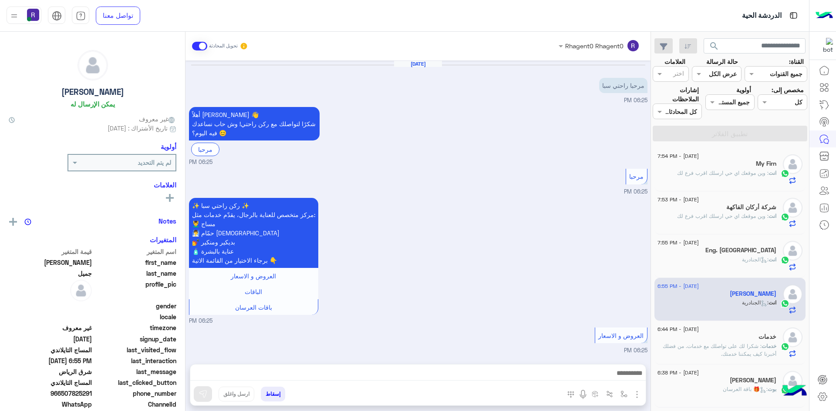
scroll to position [789, 0]
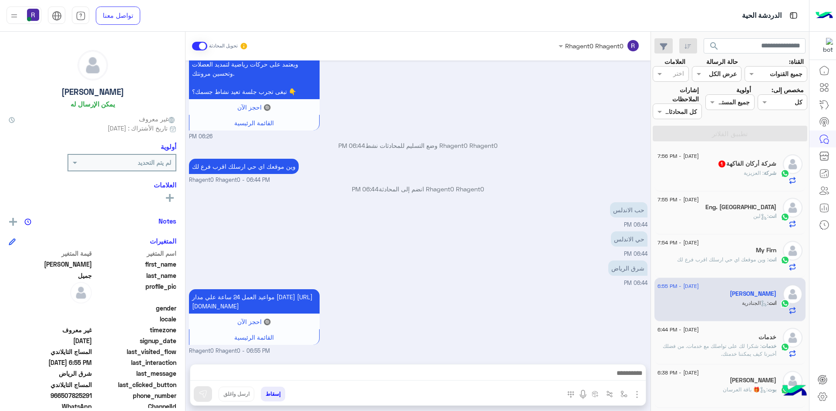
click at [741, 171] on div "شركة : العزيزية" at bounding box center [717, 176] width 119 height 15
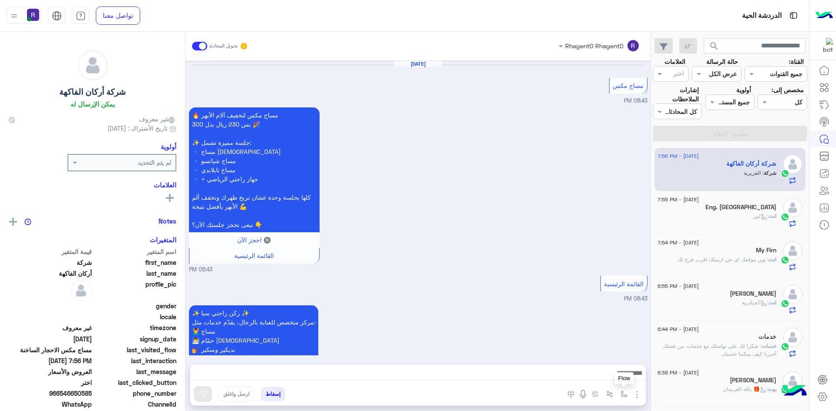
scroll to position [1099, 0]
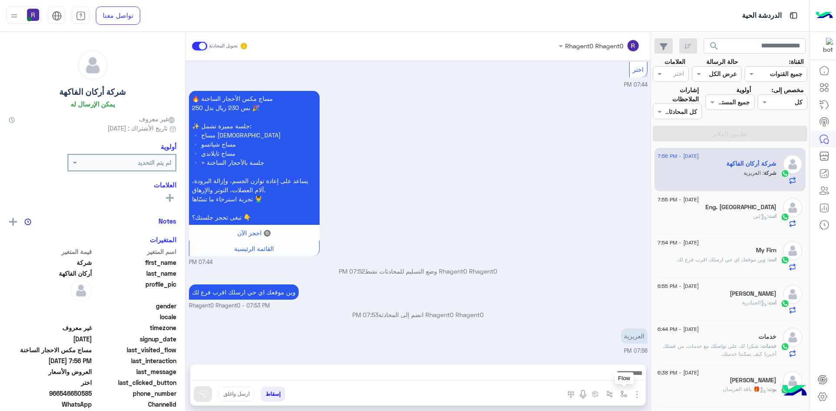
click at [623, 396] on img "button" at bounding box center [624, 394] width 7 height 7
click at [617, 379] on input "text" at bounding box center [597, 376] width 59 height 10
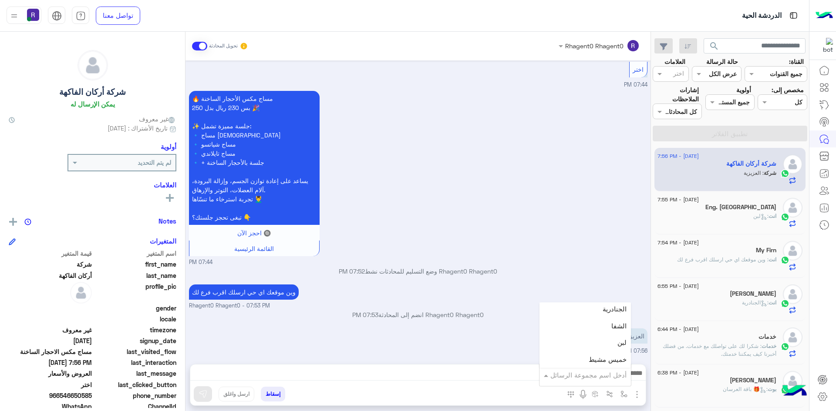
scroll to position [610, 0]
click at [607, 316] on div "لبن" at bounding box center [585, 322] width 91 height 17
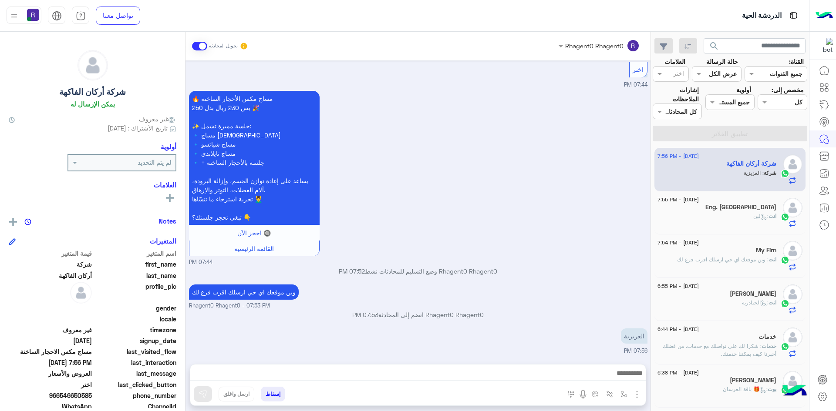
type textarea "***"
click at [199, 395] on img at bounding box center [203, 394] width 9 height 9
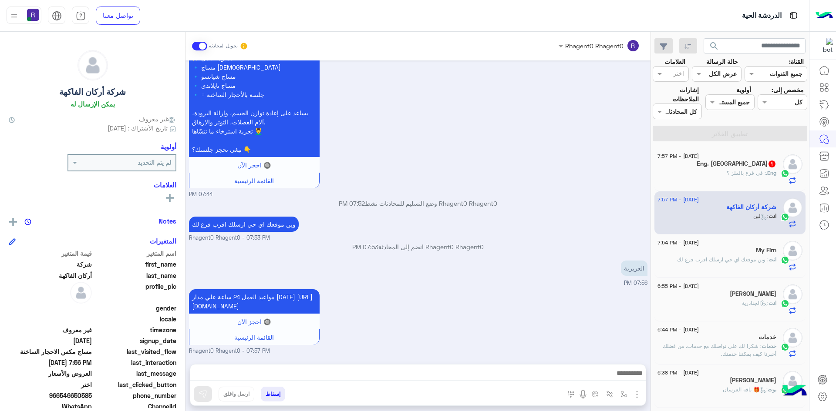
click at [755, 172] on span ": في فرع بالملز ؟" at bounding box center [746, 173] width 39 height 7
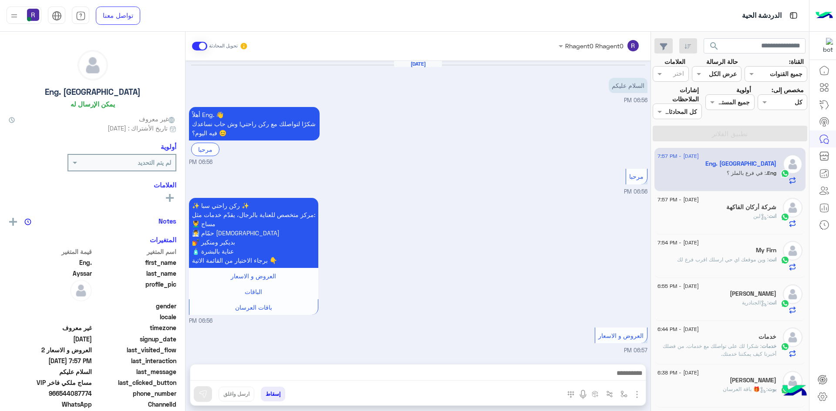
scroll to position [593, 0]
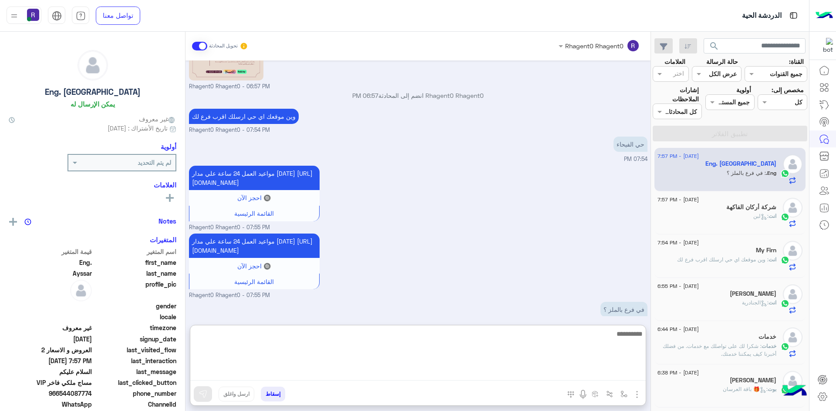
click at [390, 376] on textarea at bounding box center [417, 355] width 455 height 52
type textarea "**********"
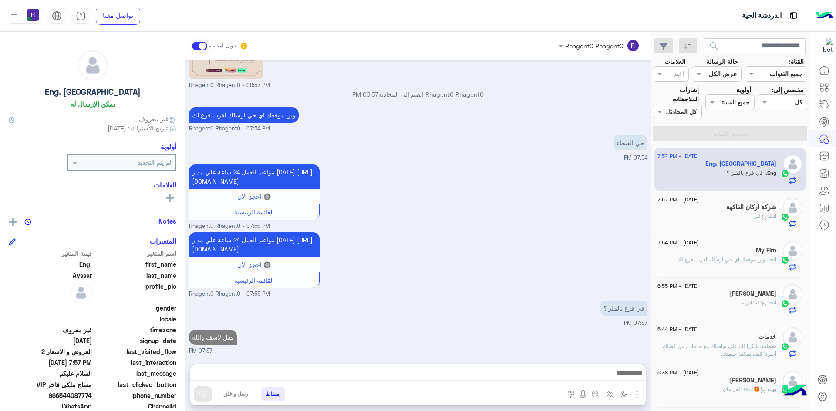
click at [762, 216] on icon at bounding box center [764, 217] width 7 height 7
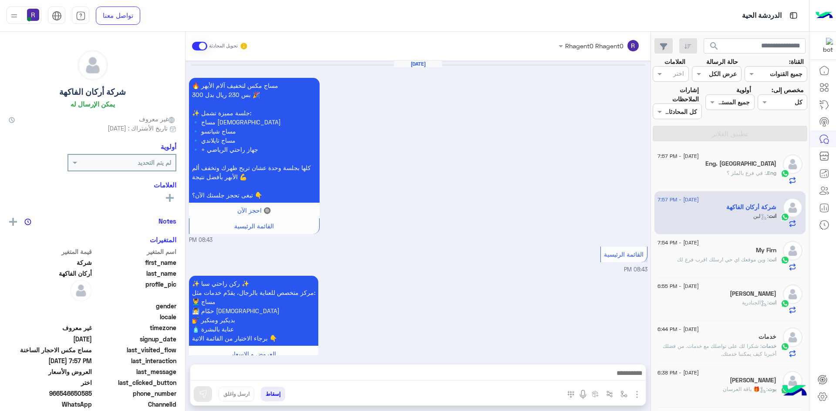
scroll to position [1147, 0]
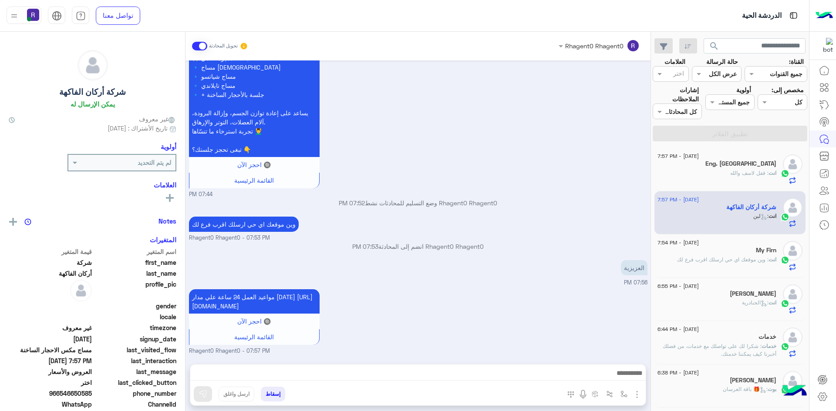
click at [762, 174] on span ": قفل لاسف والله" at bounding box center [749, 173] width 38 height 7
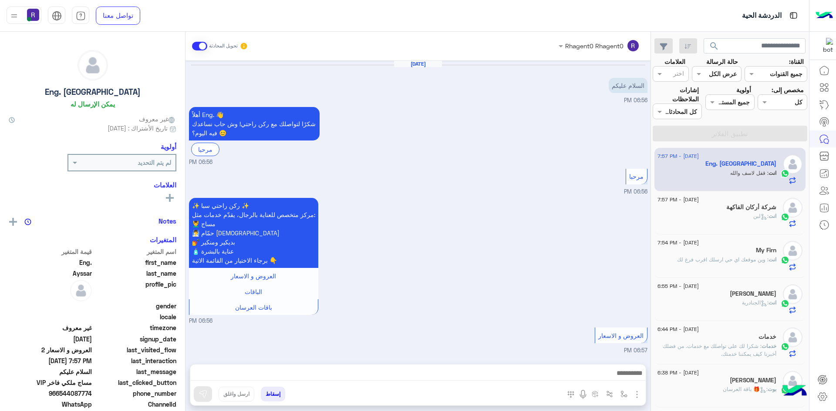
scroll to position [621, 0]
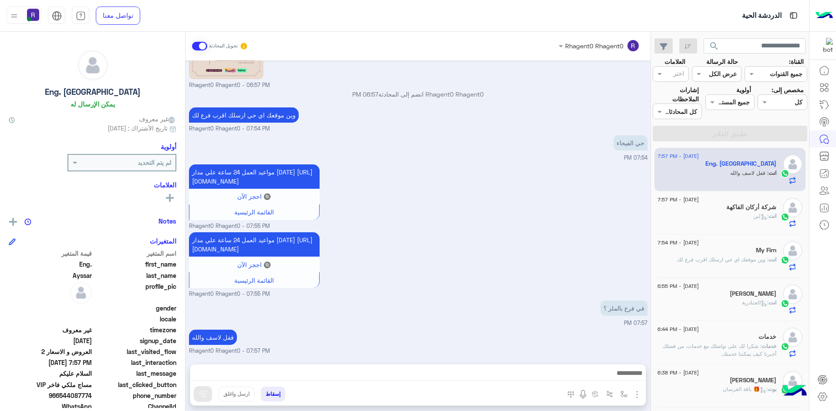
click at [745, 217] on div "انت : لبن" at bounding box center [717, 219] width 119 height 15
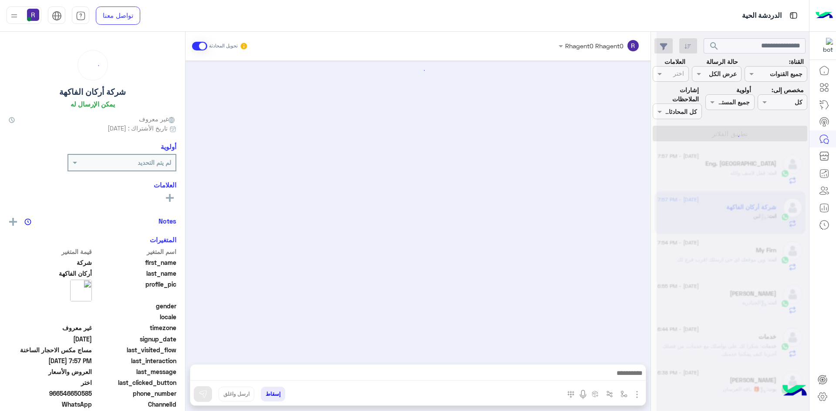
scroll to position [1147, 0]
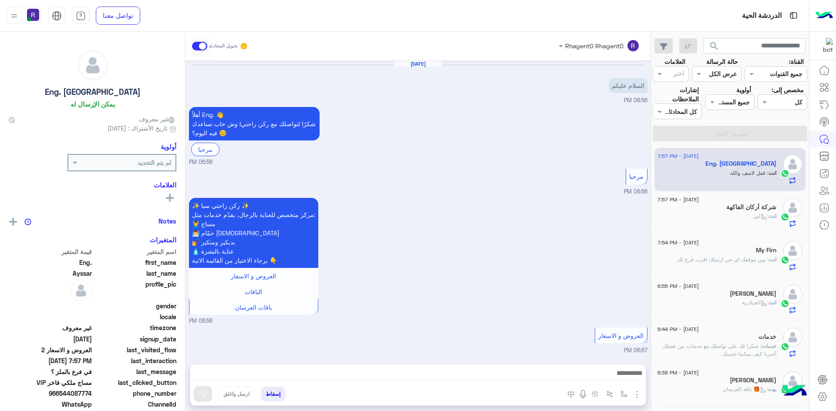
scroll to position [621, 0]
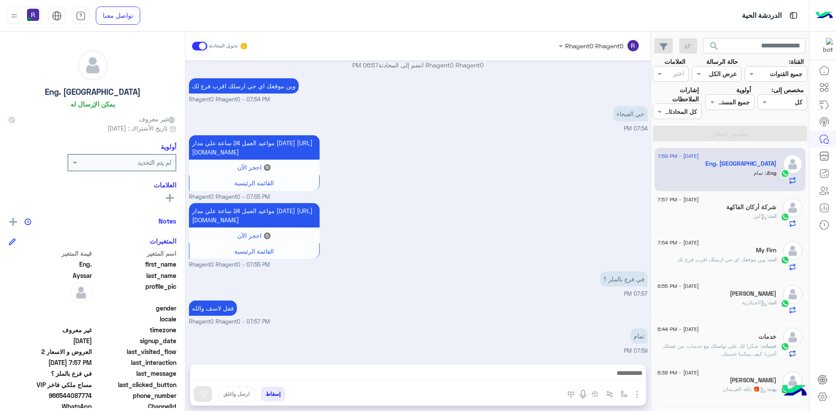
click at [725, 263] on p "انت : وين موقعك اي حي ارسلك اقرب فرع لك" at bounding box center [726, 260] width 99 height 8
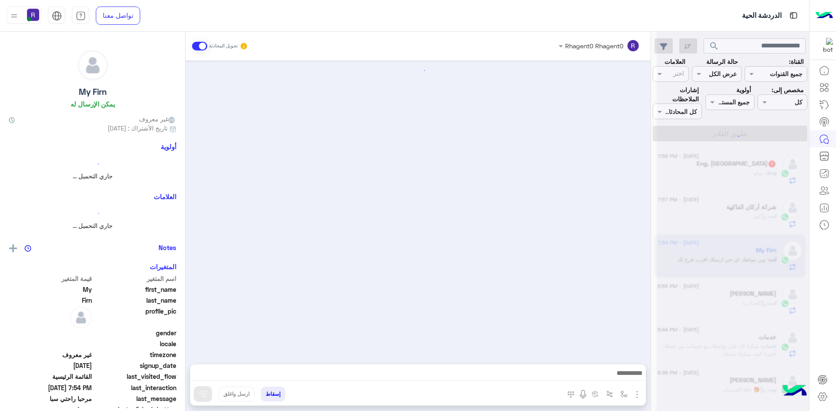
scroll to position [266, 0]
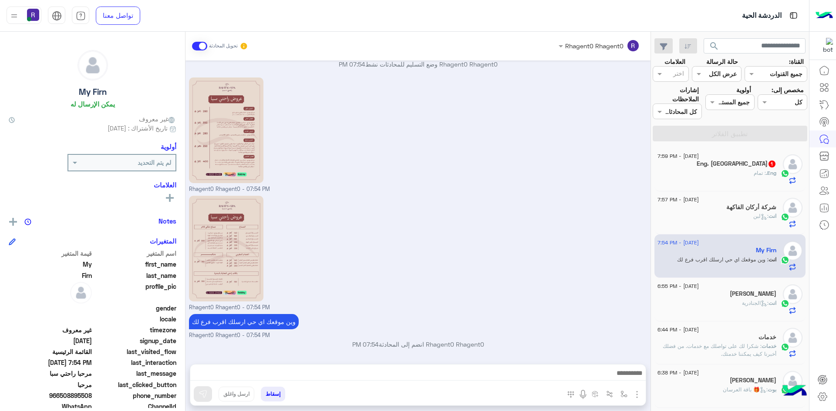
click at [754, 170] on span ": تمام" at bounding box center [760, 173] width 12 height 7
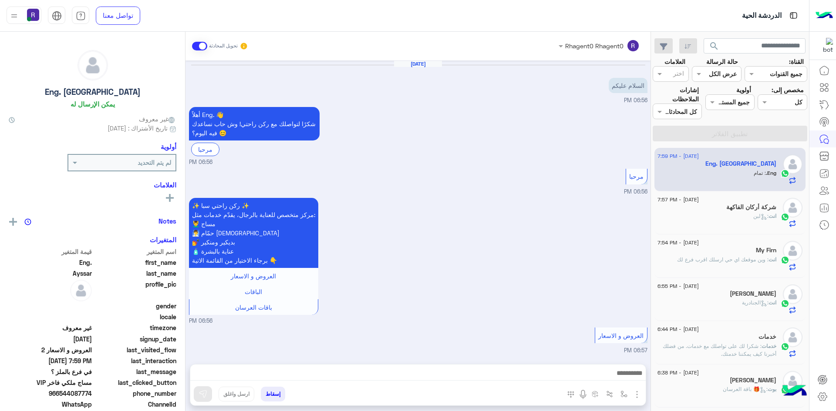
scroll to position [650, 0]
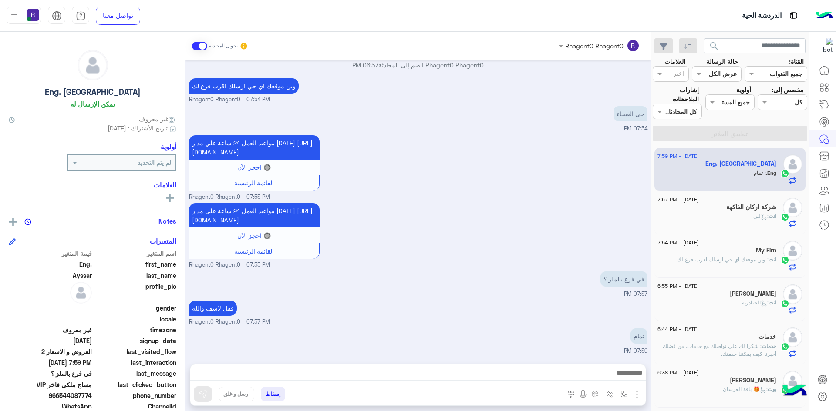
click at [552, 268] on small "Rhagent0 Rhagent0 - 07:55 PM" at bounding box center [418, 265] width 459 height 8
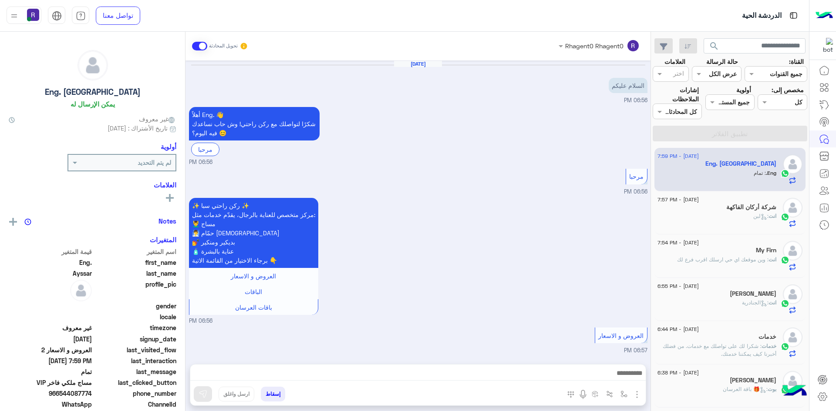
scroll to position [650, 0]
